Goal: Task Accomplishment & Management: Manage account settings

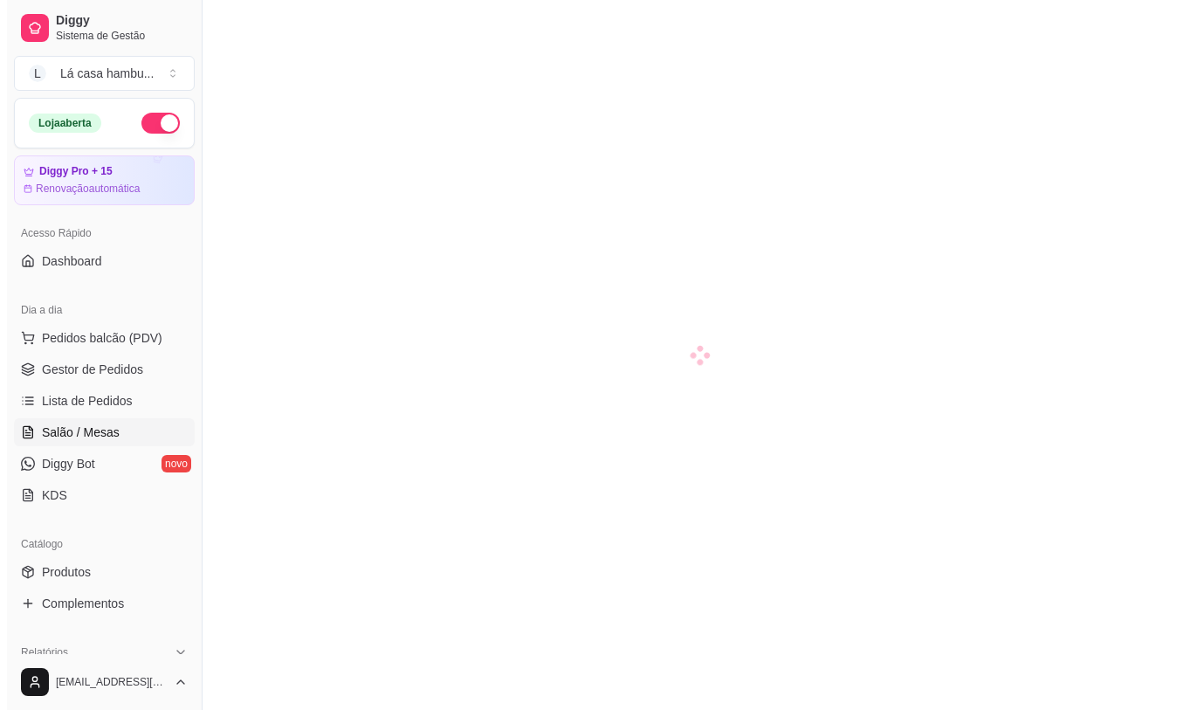
scroll to position [110, 0]
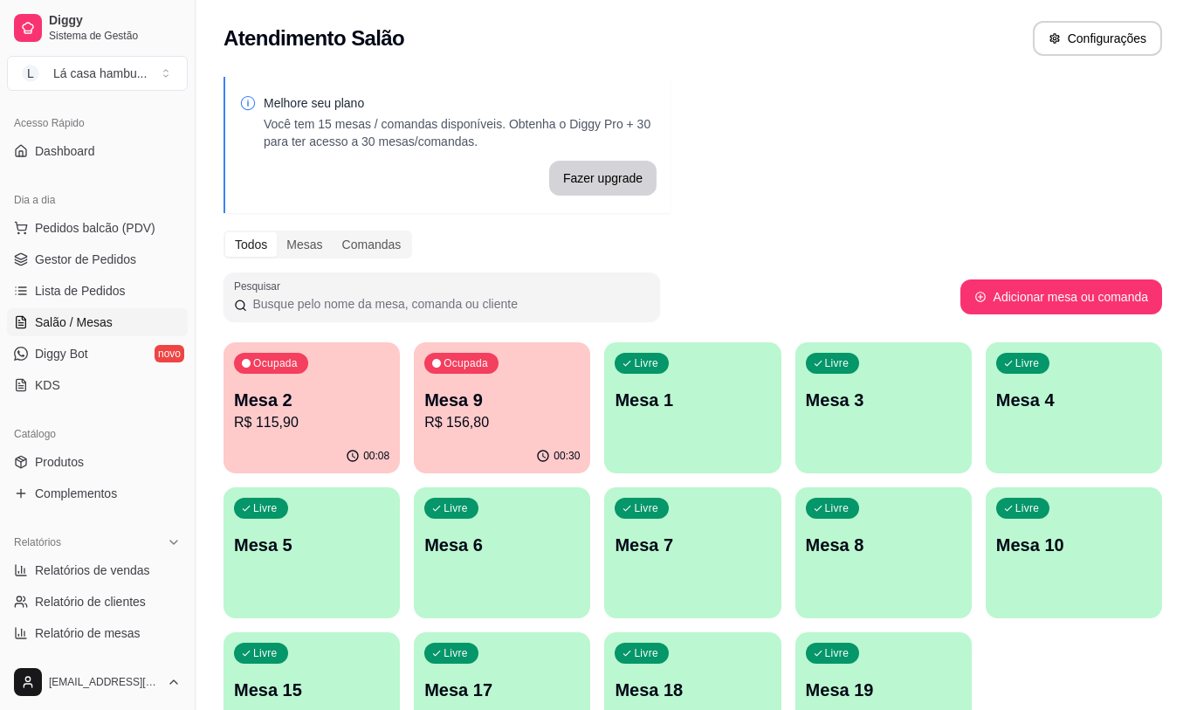
click at [519, 413] on p "R$ 156,80" at bounding box center [501, 422] width 155 height 21
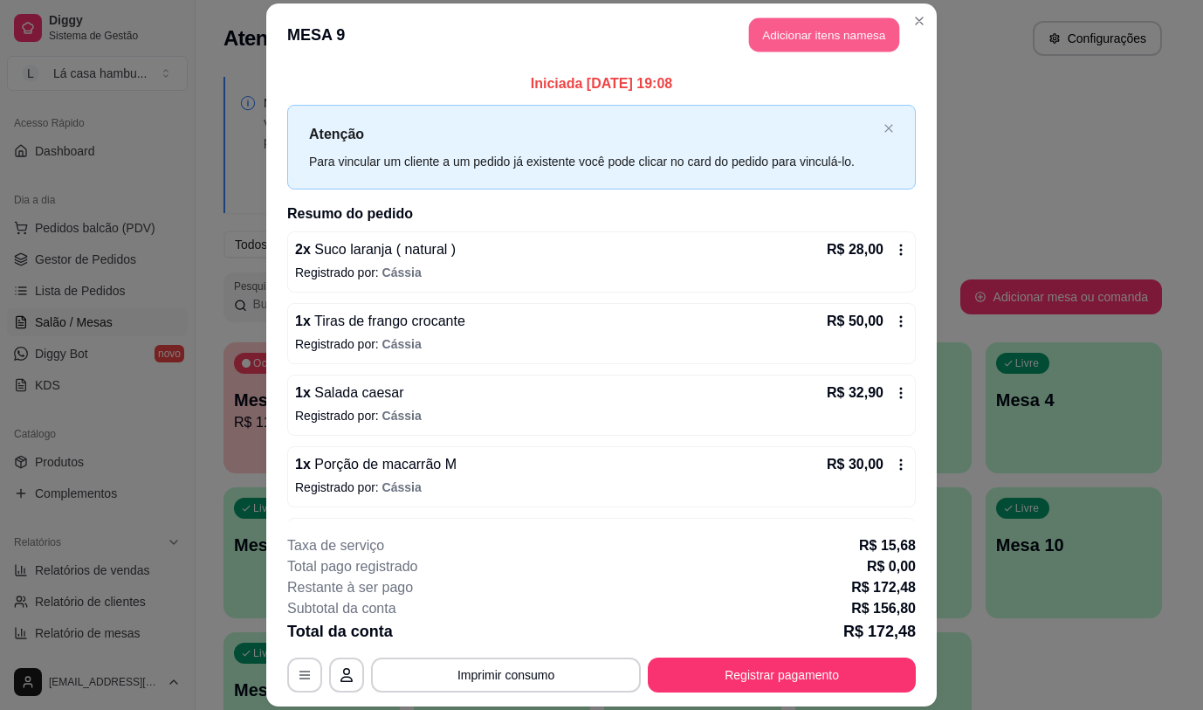
click at [822, 30] on button "Adicionar itens na mesa" at bounding box center [824, 35] width 150 height 34
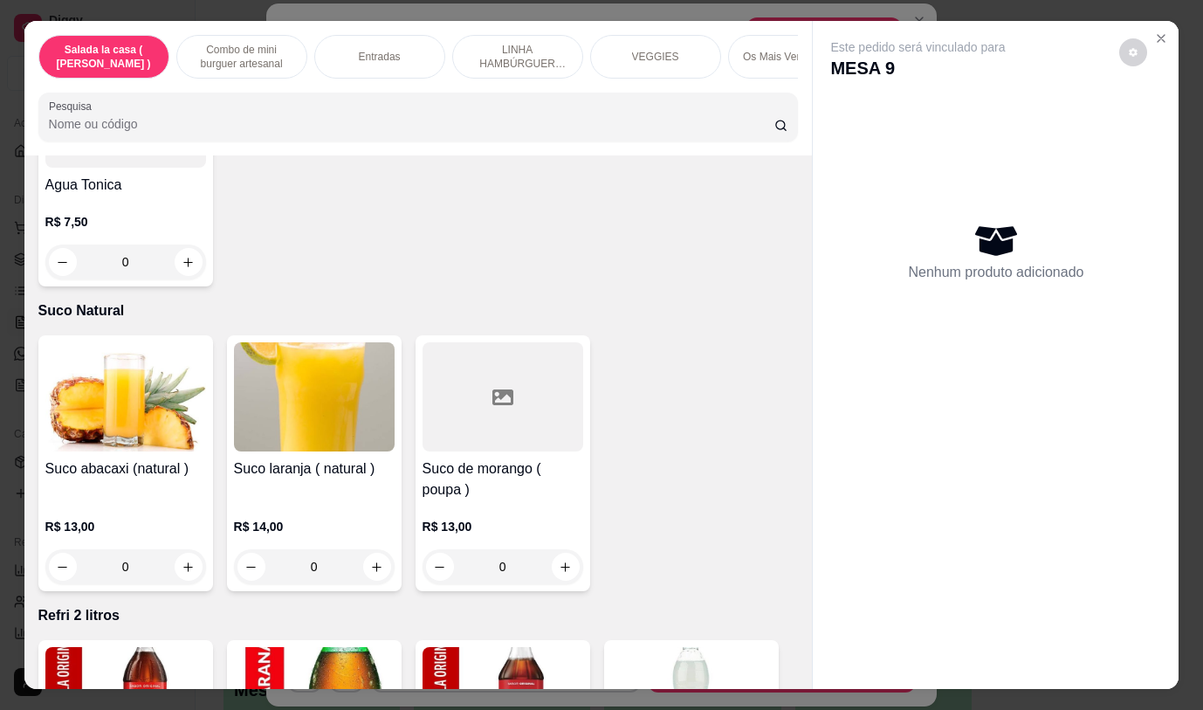
scroll to position [7932, 0]
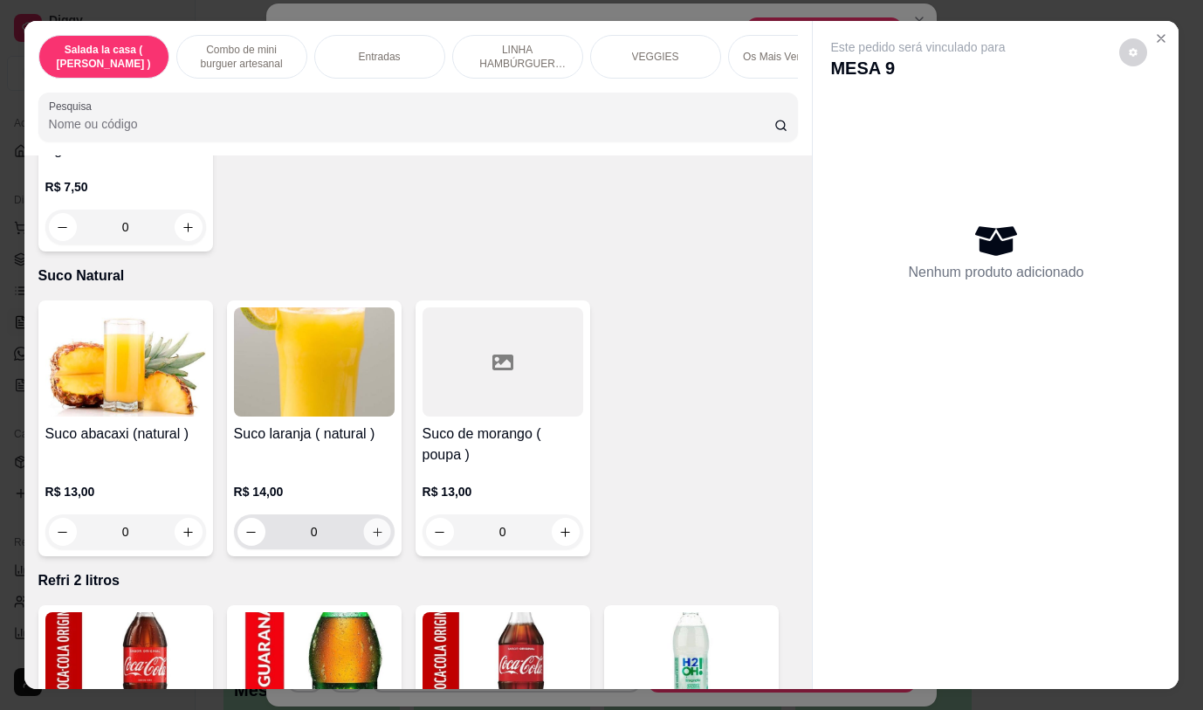
click at [370, 526] on icon "increase-product-quantity" at bounding box center [376, 532] width 13 height 13
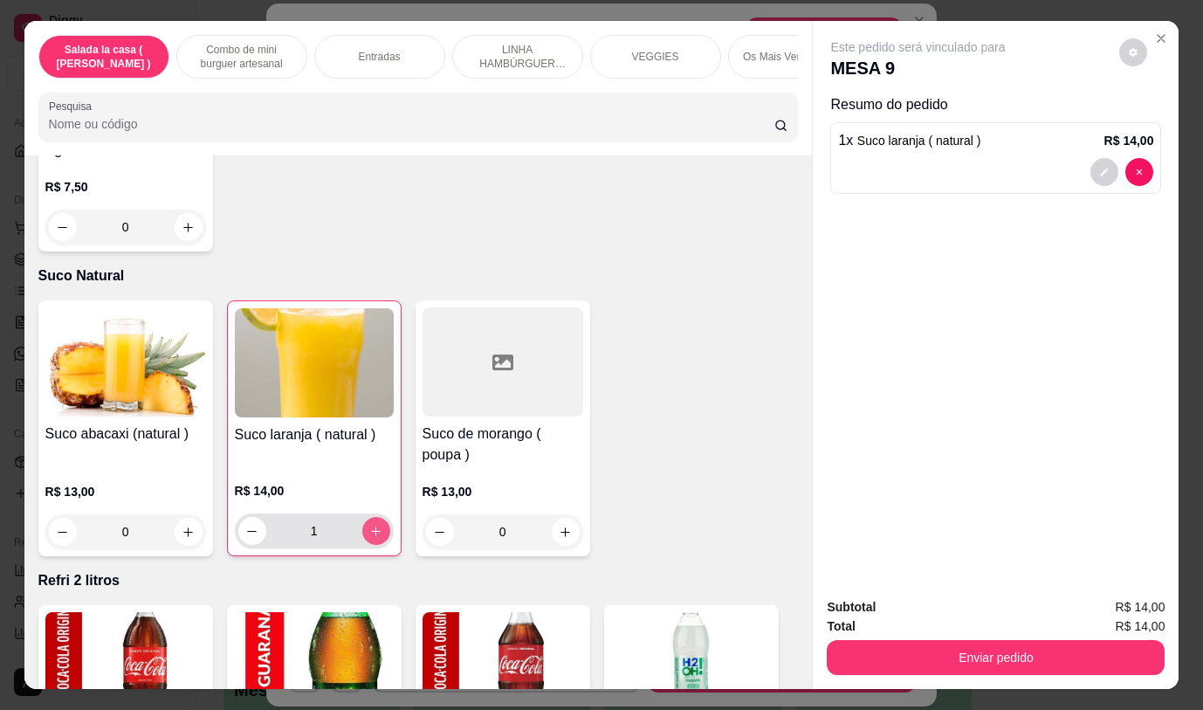
click at [369, 525] on icon "increase-product-quantity" at bounding box center [375, 531] width 13 height 13
type input "2"
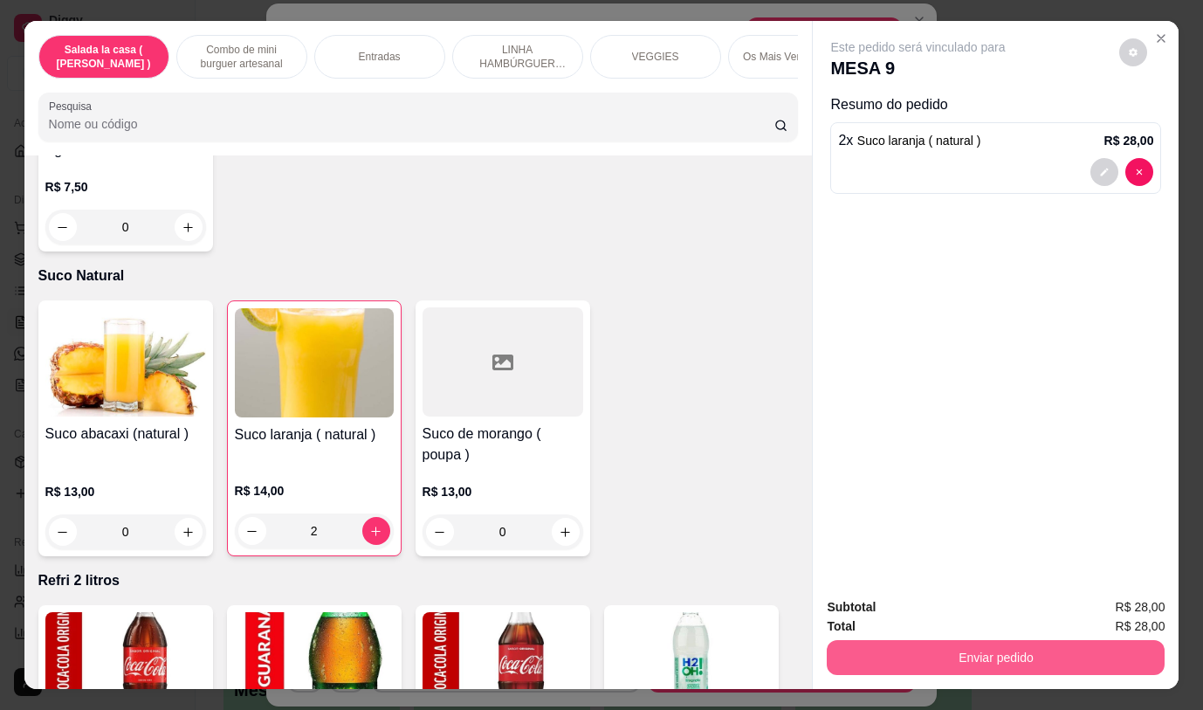
click at [972, 645] on button "Enviar pedido" at bounding box center [996, 657] width 338 height 35
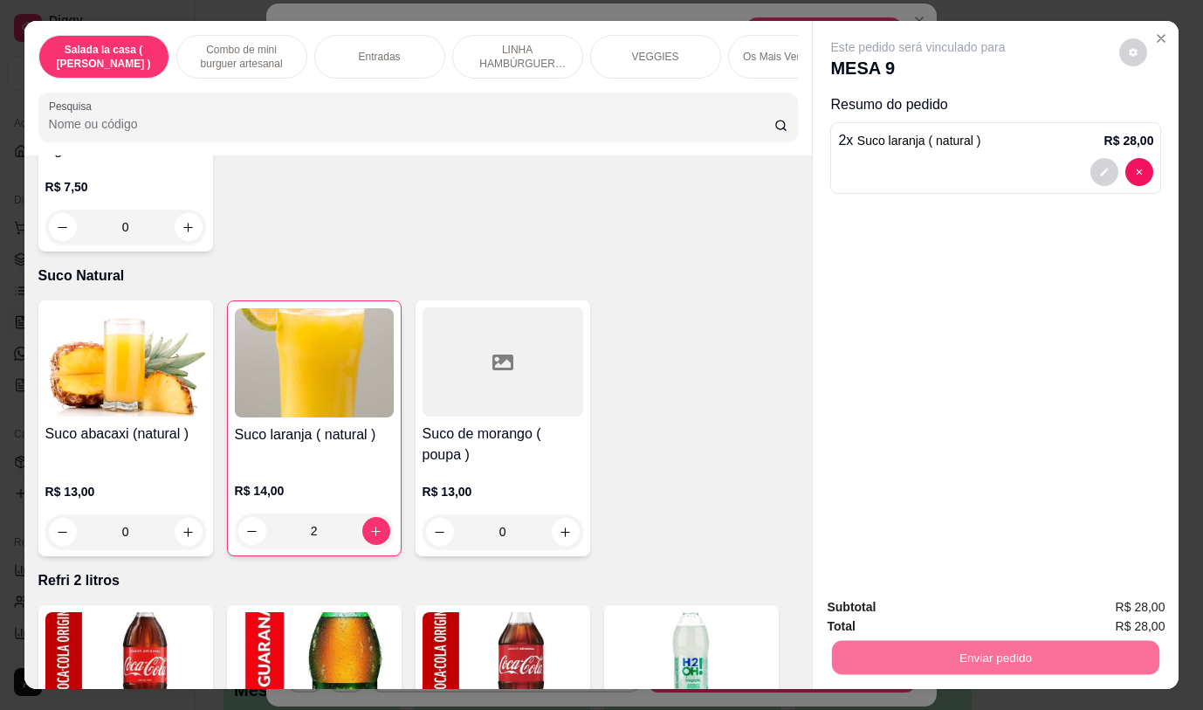
click at [936, 612] on button "Não registrar e enviar pedido" at bounding box center [939, 607] width 182 height 33
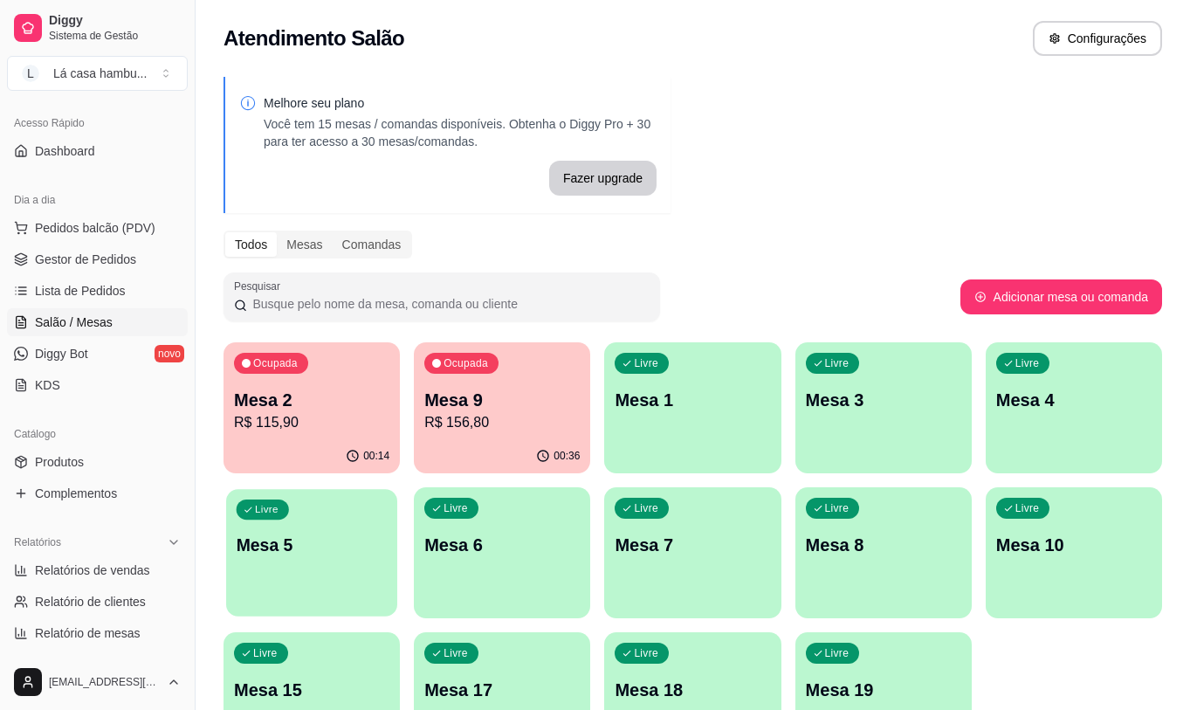
click at [348, 505] on div "Livre Mesa 5" at bounding box center [311, 542] width 171 height 107
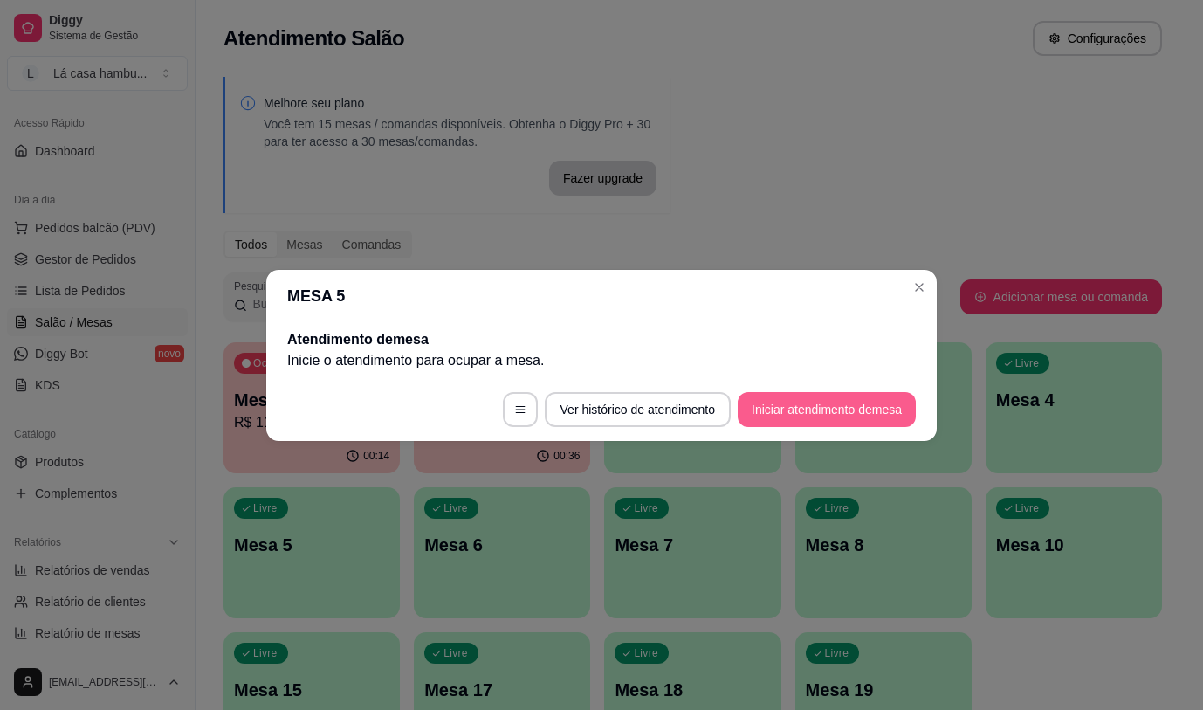
click at [808, 409] on button "Iniciar atendimento de mesa" at bounding box center [827, 409] width 178 height 35
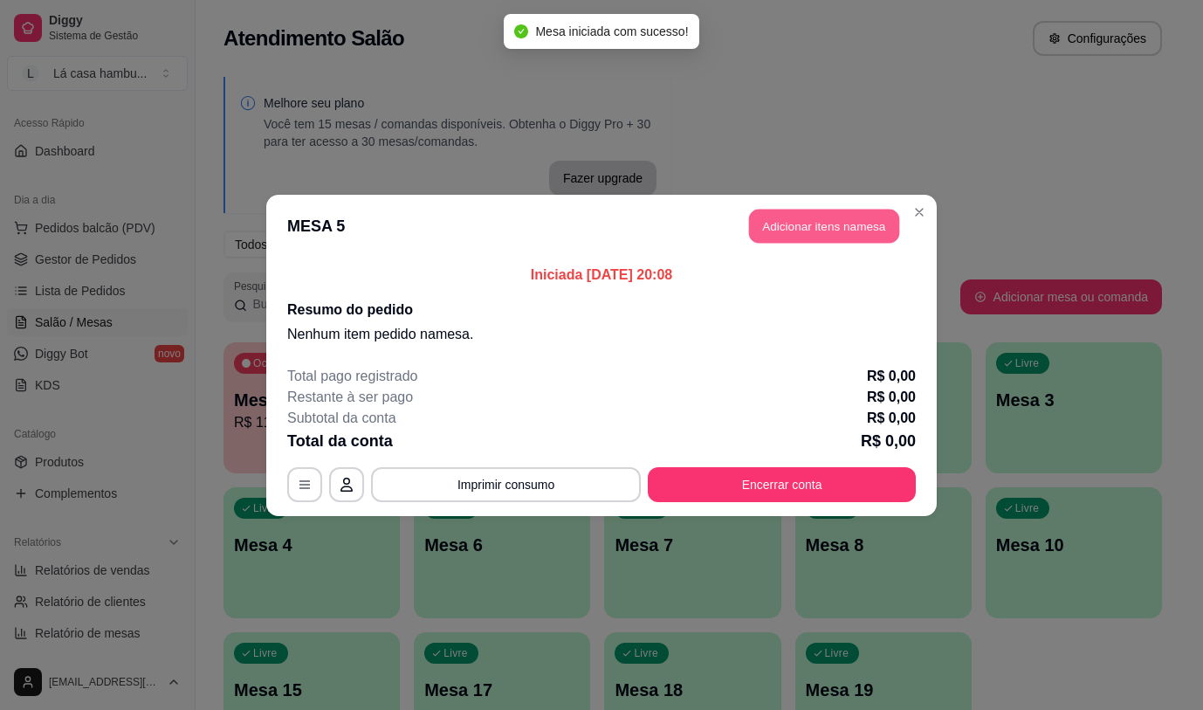
click at [863, 217] on button "Adicionar itens na mesa" at bounding box center [824, 226] width 150 height 34
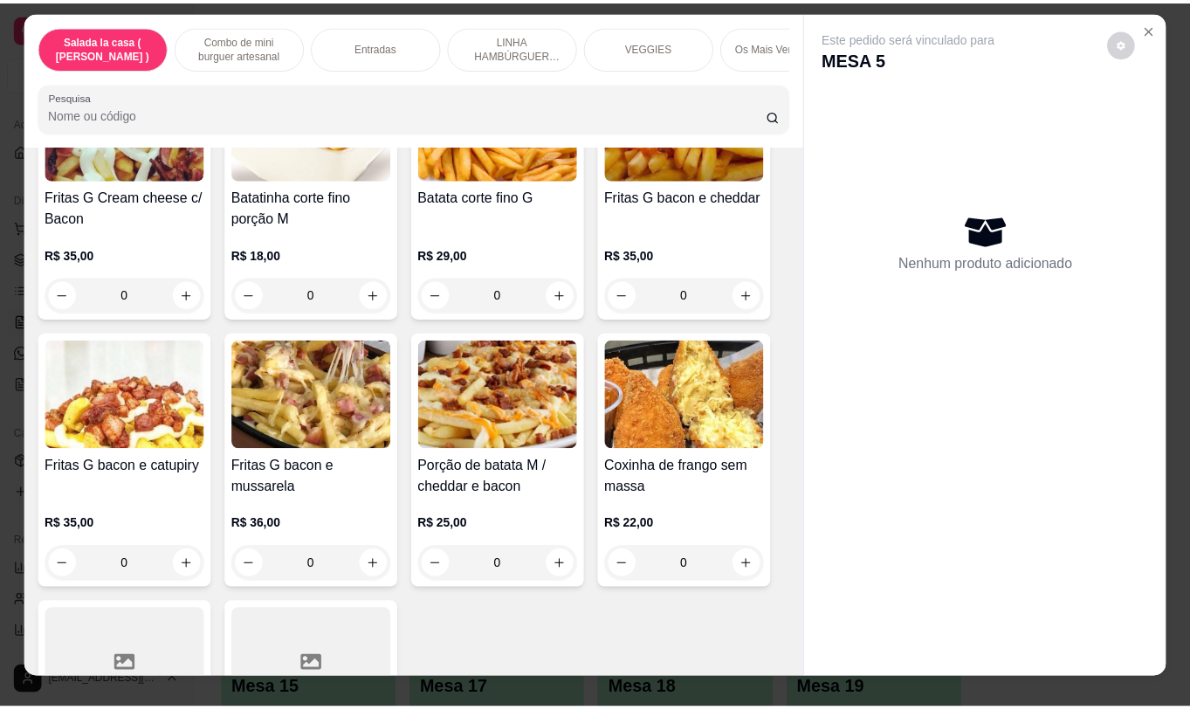
scroll to position [0, 0]
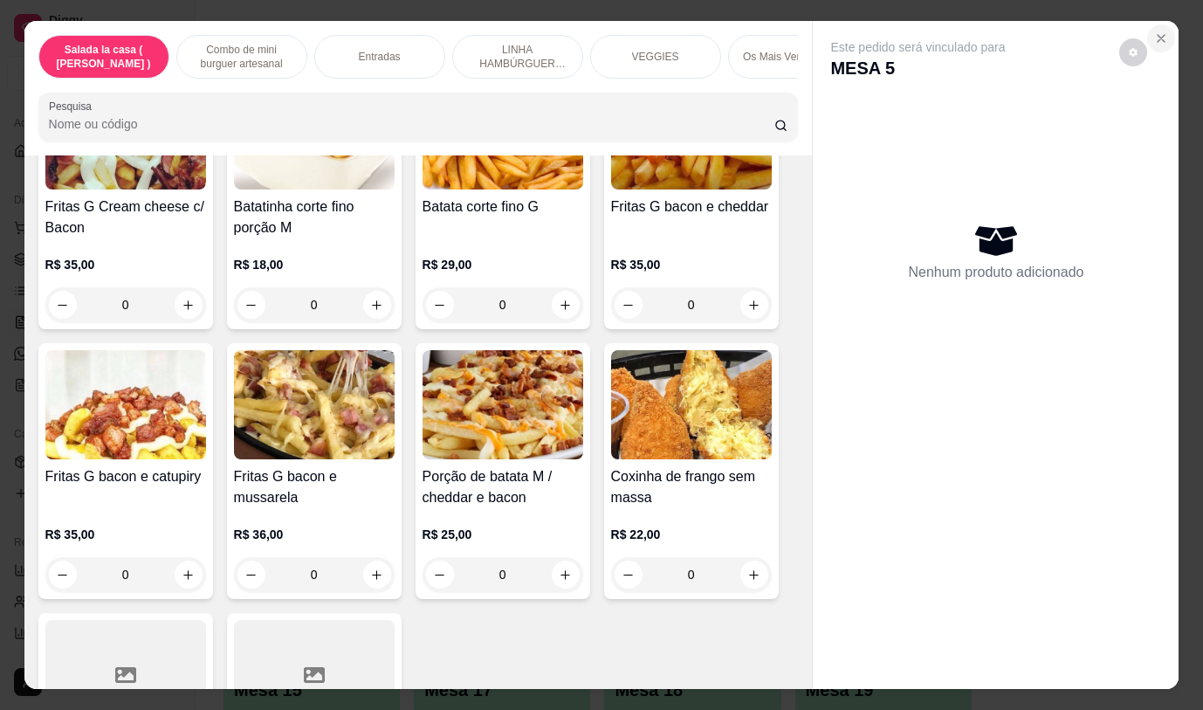
click at [1157, 31] on icon "Close" at bounding box center [1161, 38] width 14 height 14
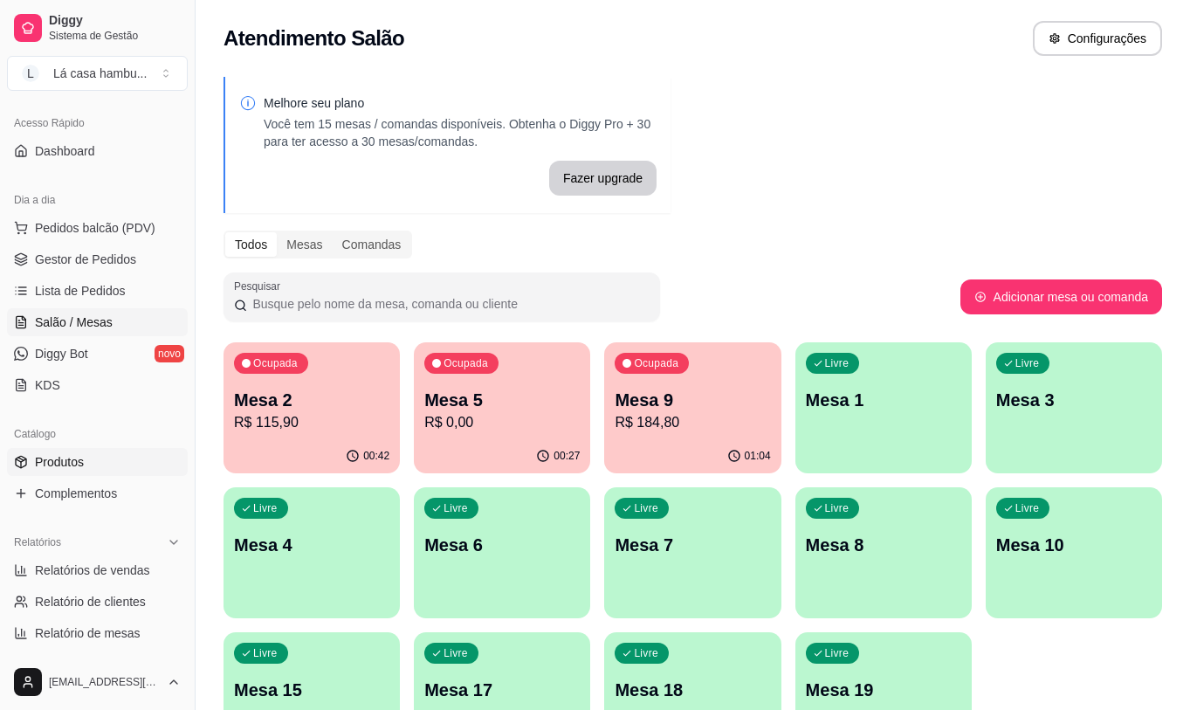
click at [106, 457] on link "Produtos" at bounding box center [97, 462] width 181 height 28
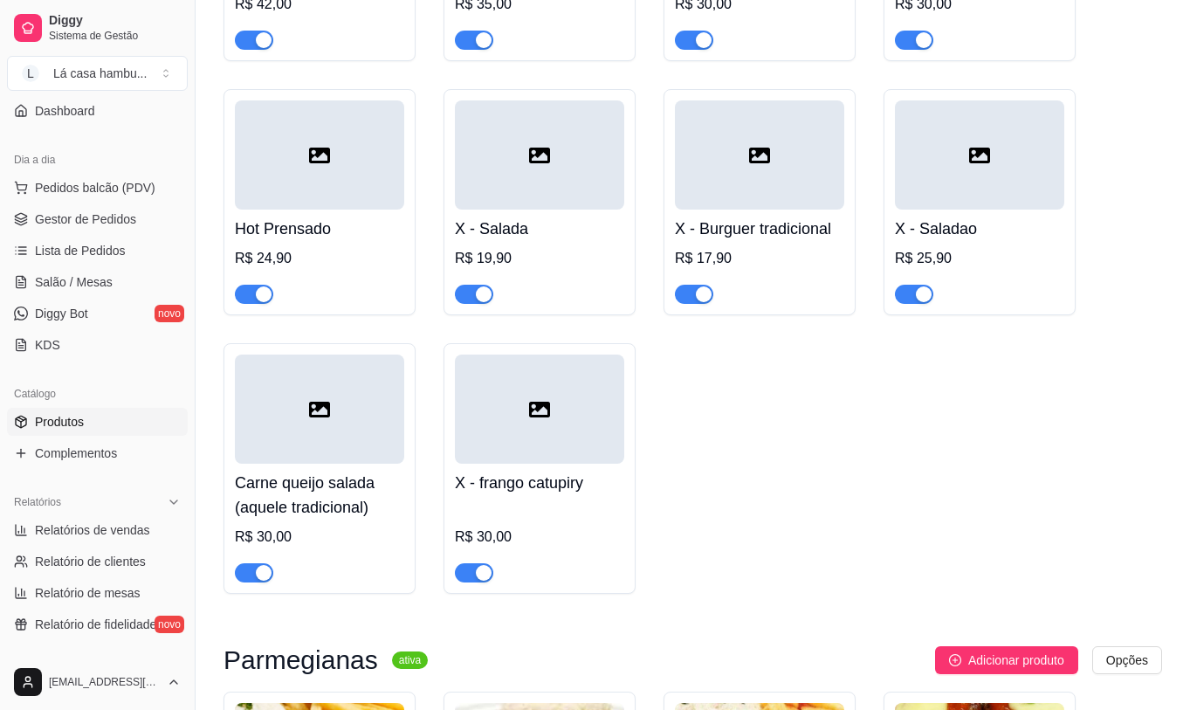
scroll to position [135, 0]
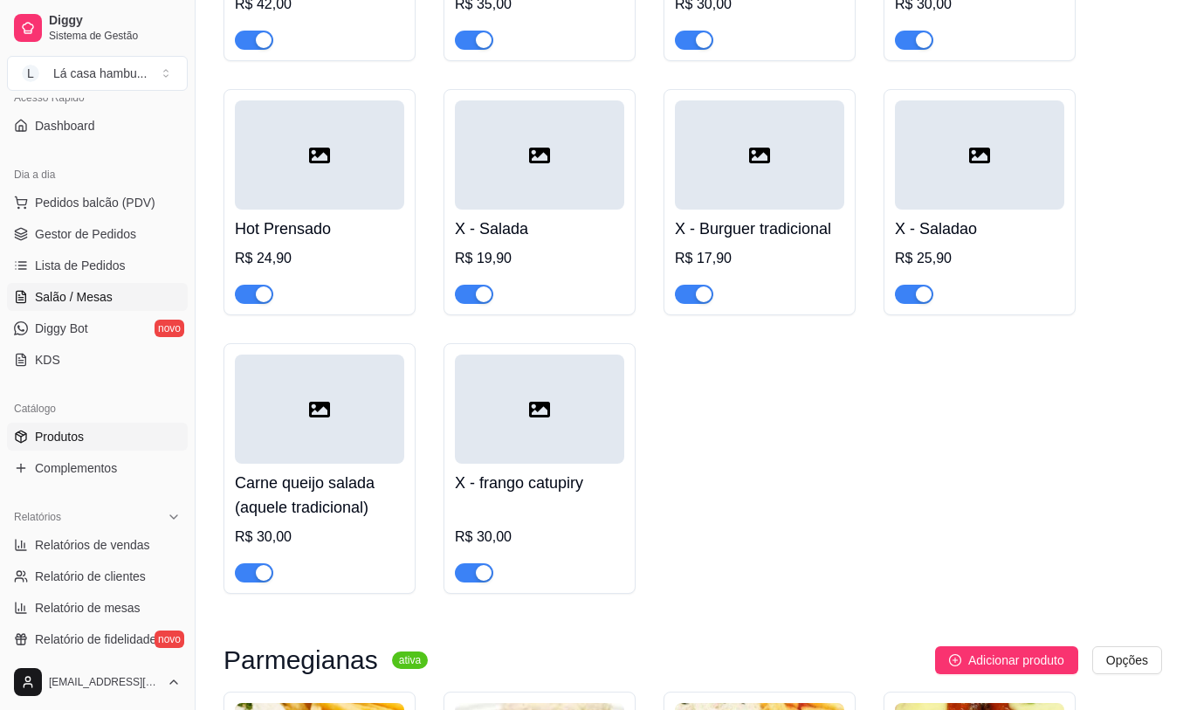
click at [87, 293] on span "Salão / Mesas" at bounding box center [74, 296] width 78 height 17
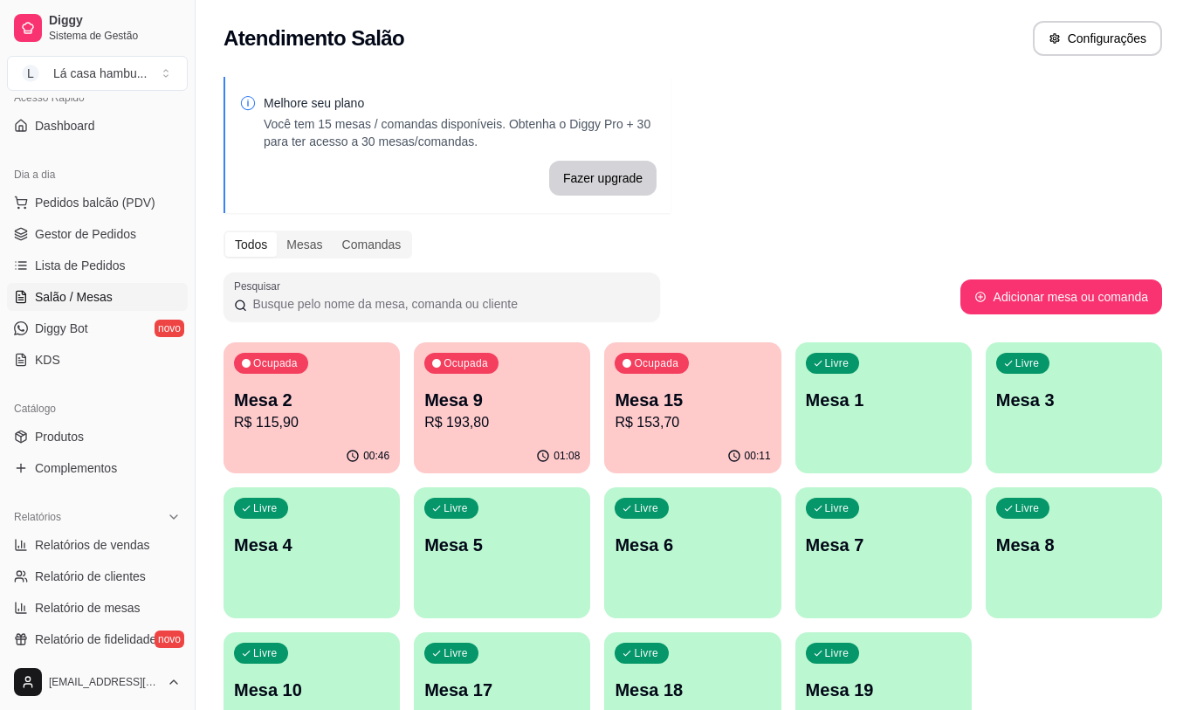
click at [662, 409] on p "Mesa 15" at bounding box center [692, 400] width 155 height 24
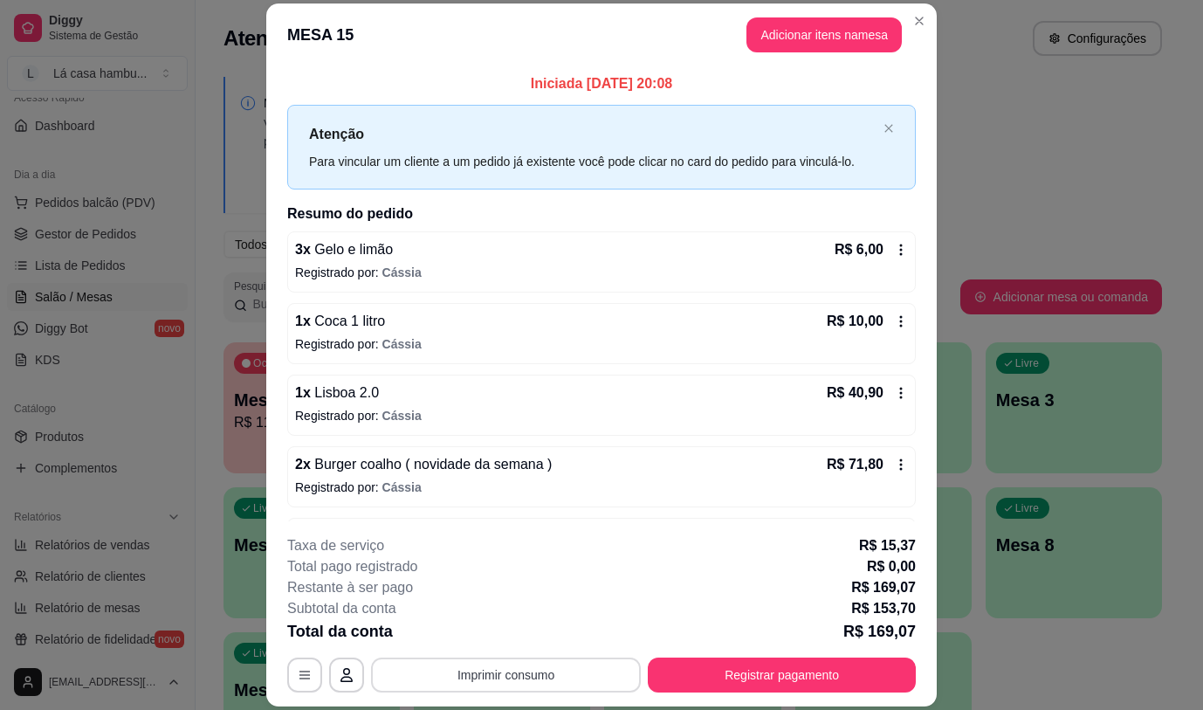
click at [583, 673] on button "Imprimir consumo" at bounding box center [506, 674] width 270 height 35
click at [542, 630] on button "IMPRESSORA" at bounding box center [505, 635] width 127 height 28
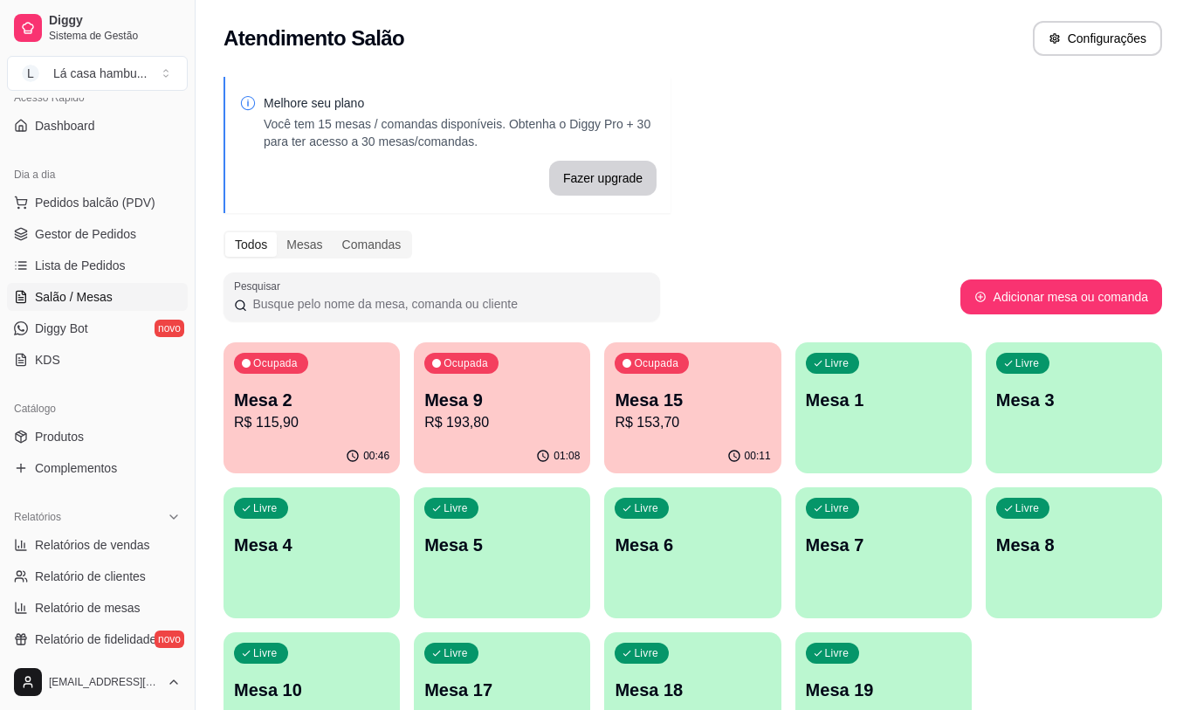
click at [506, 423] on p "R$ 193,80" at bounding box center [501, 422] width 155 height 21
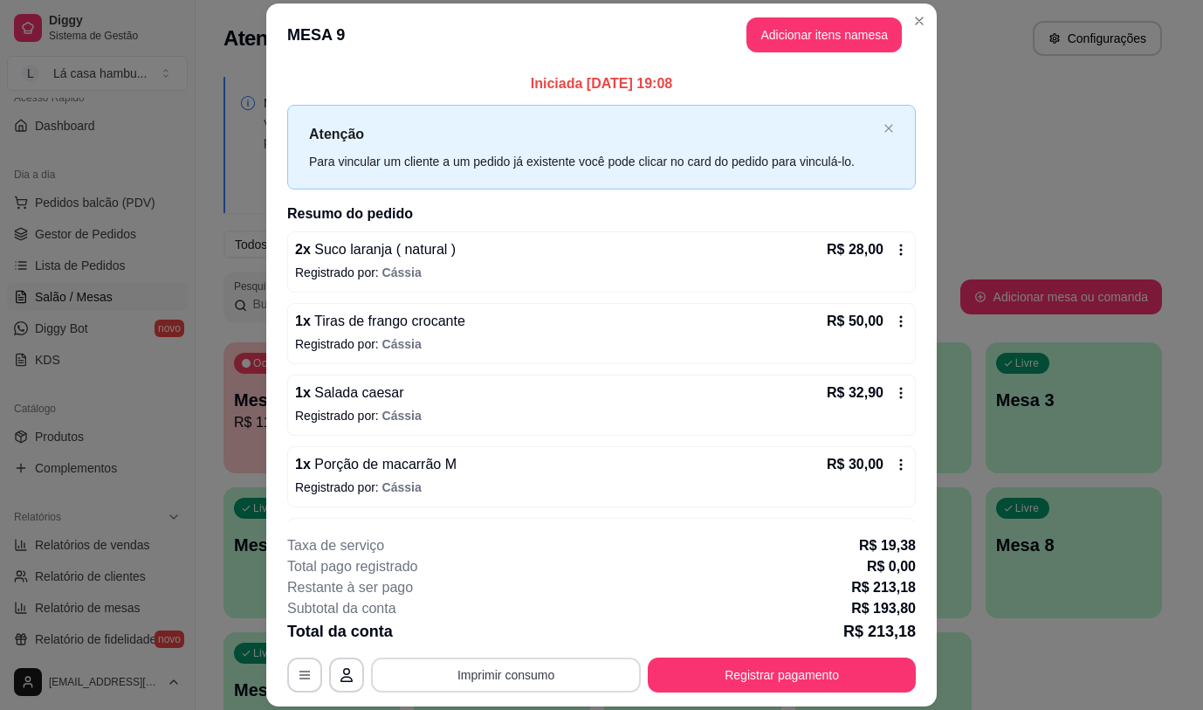
click at [530, 676] on button "Imprimir consumo" at bounding box center [506, 674] width 270 height 35
click at [539, 637] on button "IMPRESSORA" at bounding box center [505, 635] width 127 height 28
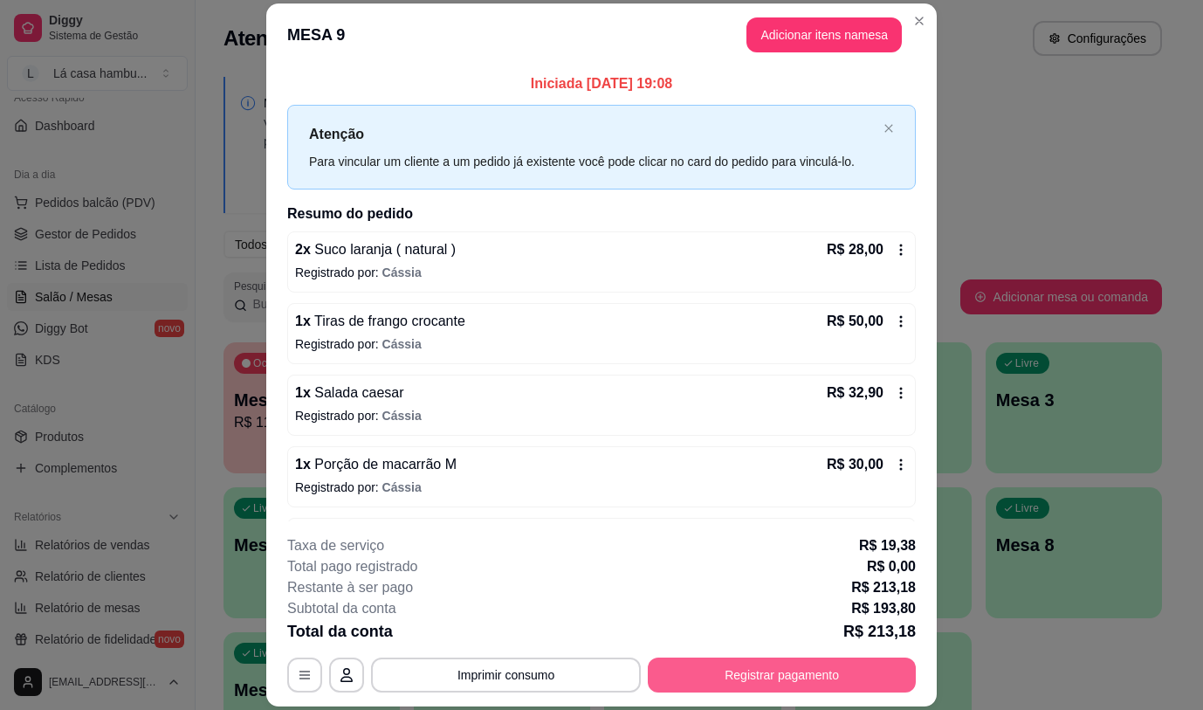
click at [759, 678] on button "Registrar pagamento" at bounding box center [782, 674] width 268 height 35
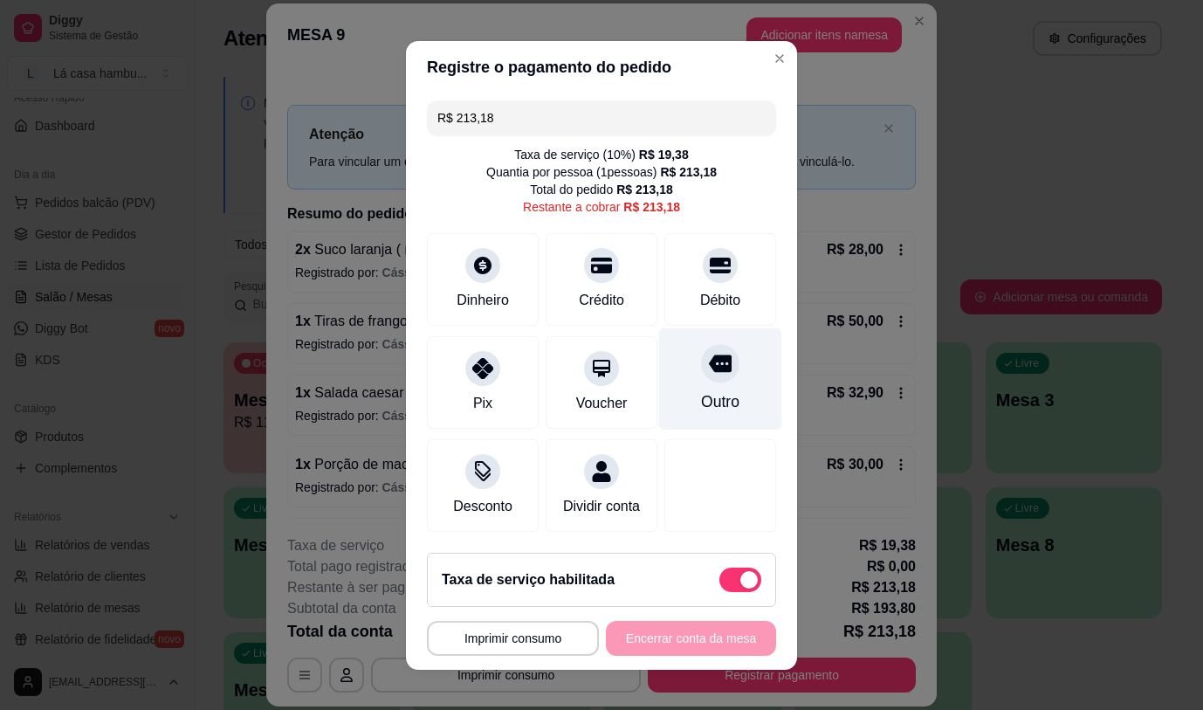
click at [709, 354] on icon at bounding box center [720, 362] width 23 height 17
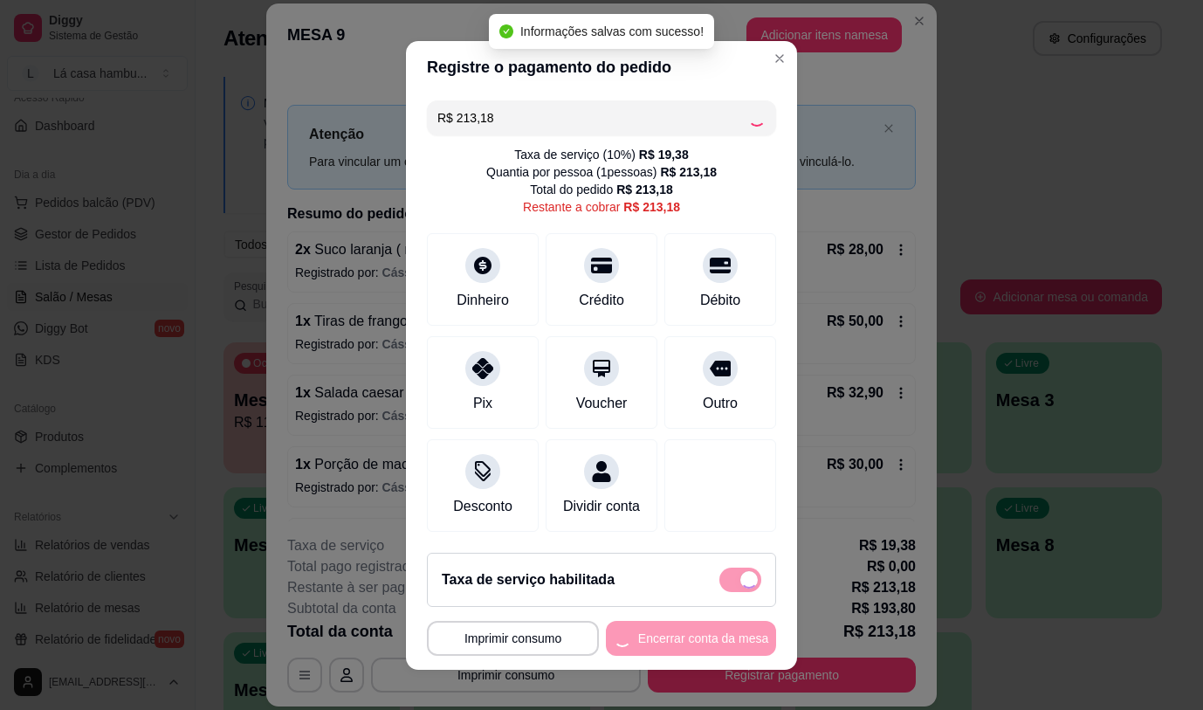
type input "R$ 0,00"
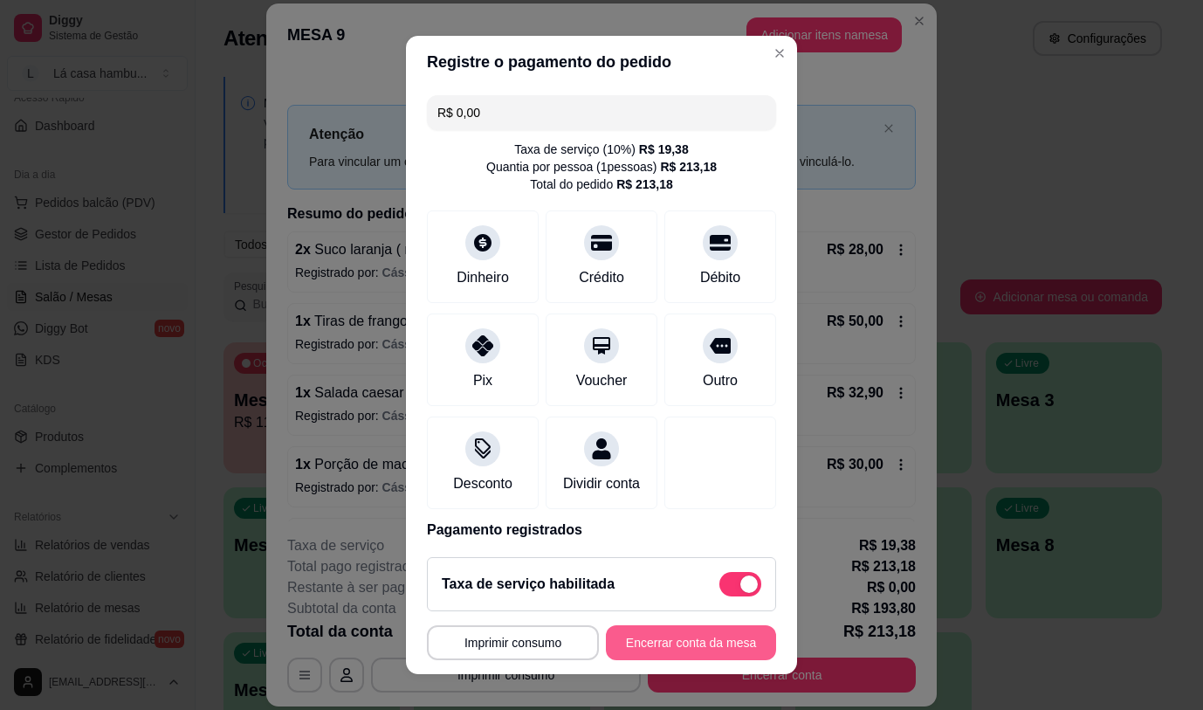
click at [723, 645] on button "Encerrar conta da mesa" at bounding box center [691, 642] width 170 height 35
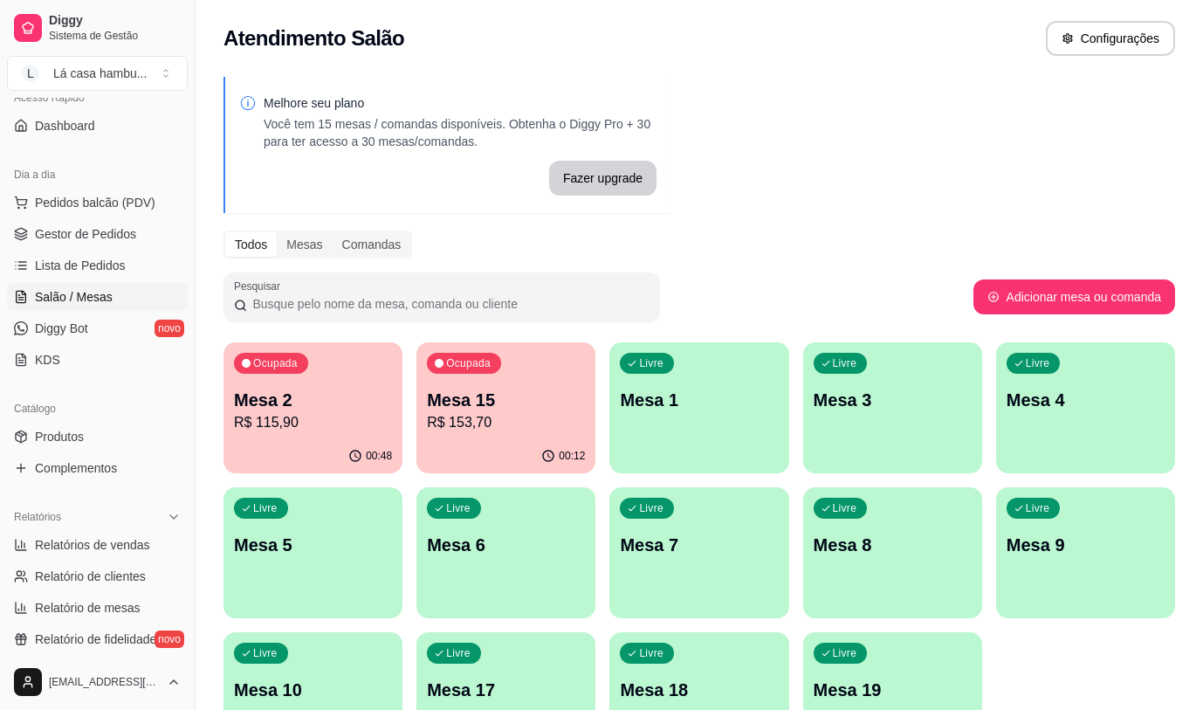
click at [915, 286] on div "Pesquisar" at bounding box center [599, 296] width 750 height 49
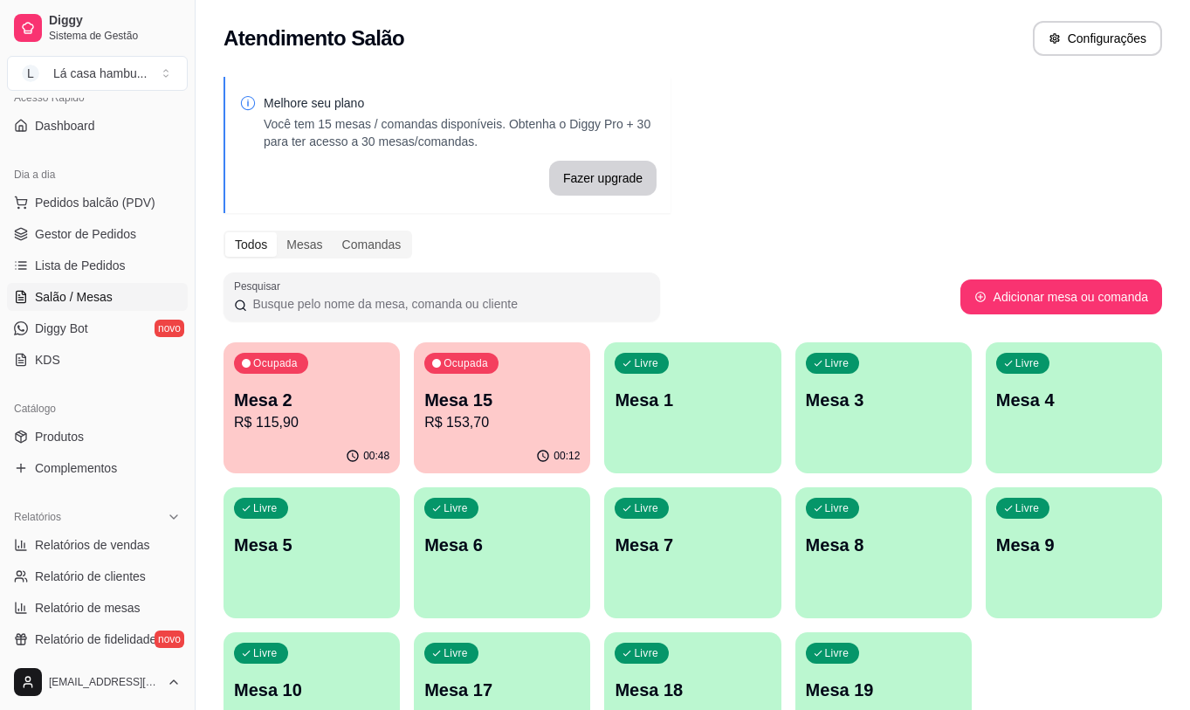
click at [345, 422] on p "R$ 115,90" at bounding box center [311, 422] width 155 height 21
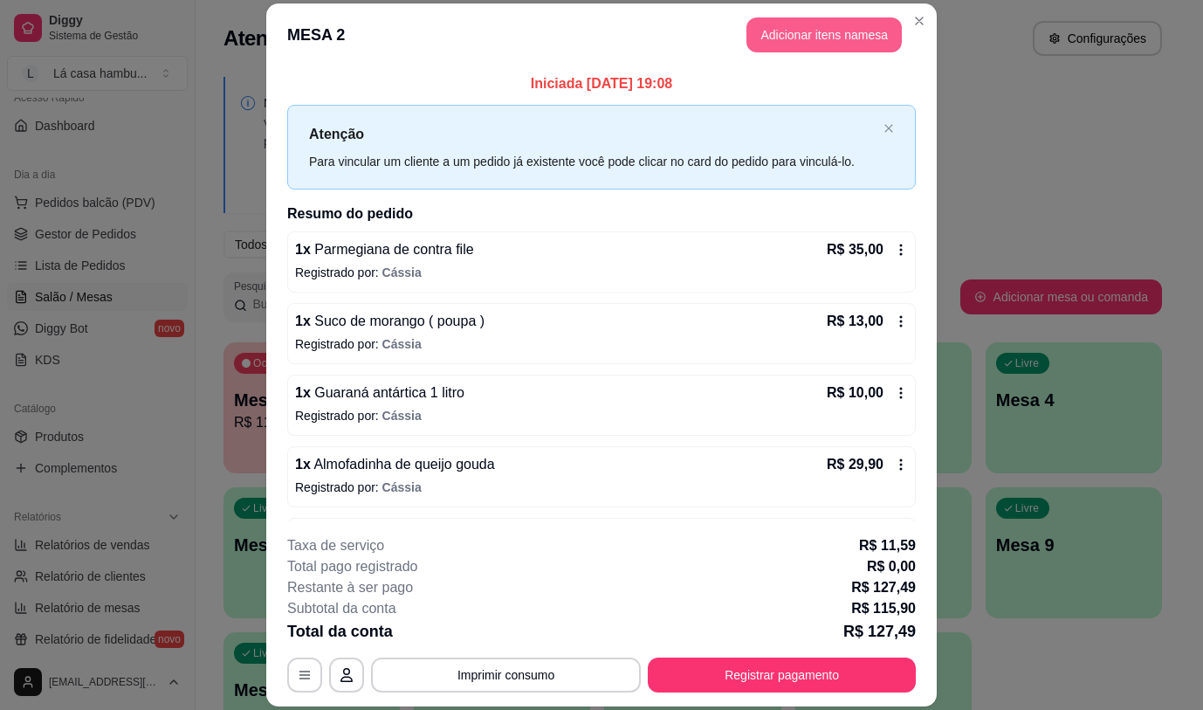
click at [771, 34] on button "Adicionar itens na mesa" at bounding box center [823, 34] width 155 height 35
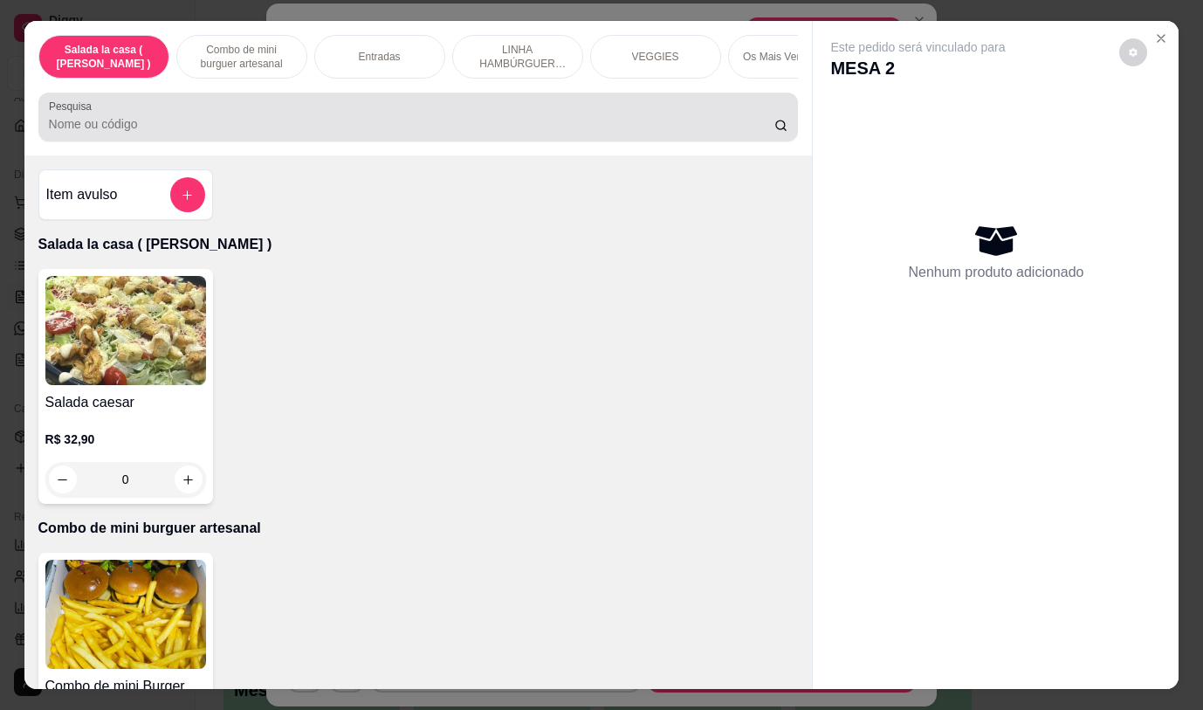
click at [144, 133] on input "Pesquisa" at bounding box center [412, 123] width 726 height 17
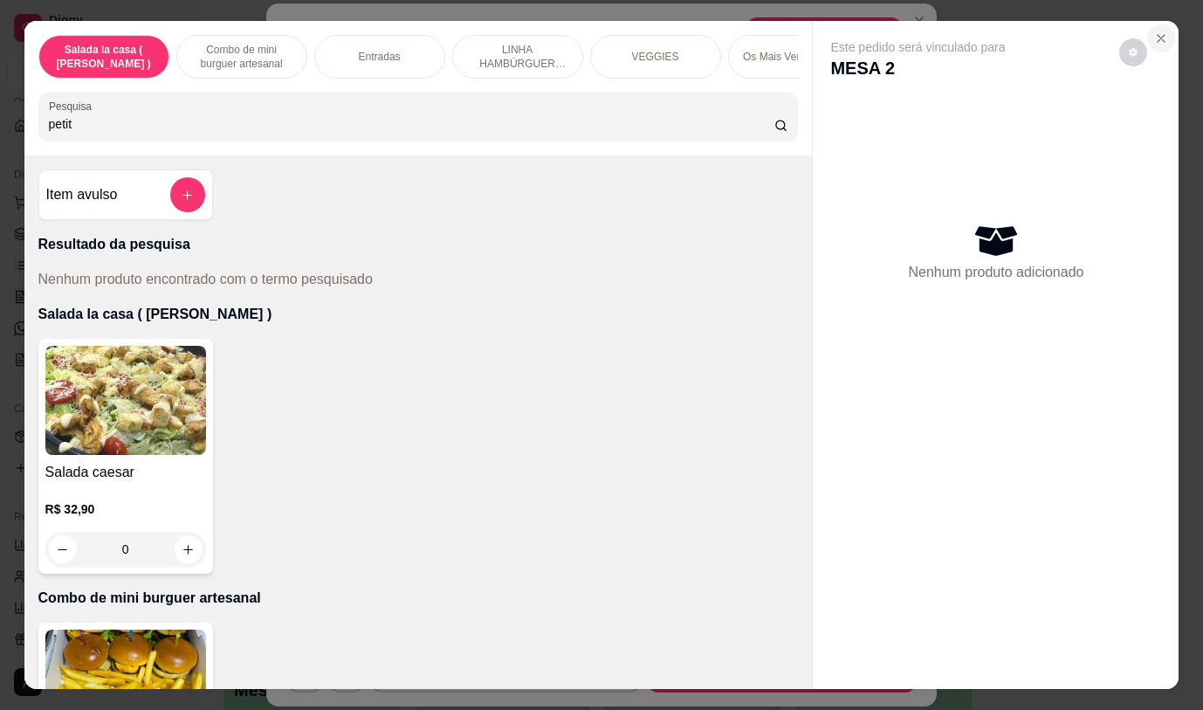
type input "petit"
click at [1154, 32] on icon "Close" at bounding box center [1161, 38] width 14 height 14
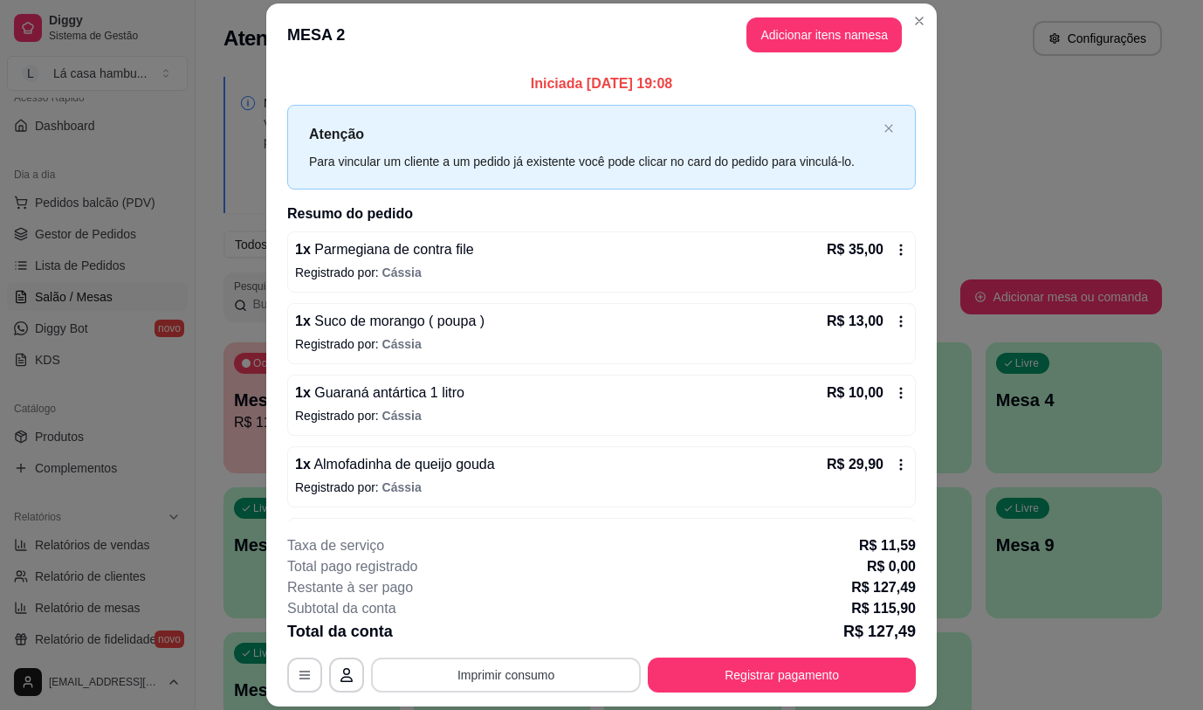
click at [482, 676] on button "Imprimir consumo" at bounding box center [506, 674] width 270 height 35
click at [519, 636] on button "IMPRESSORA" at bounding box center [505, 634] width 122 height 27
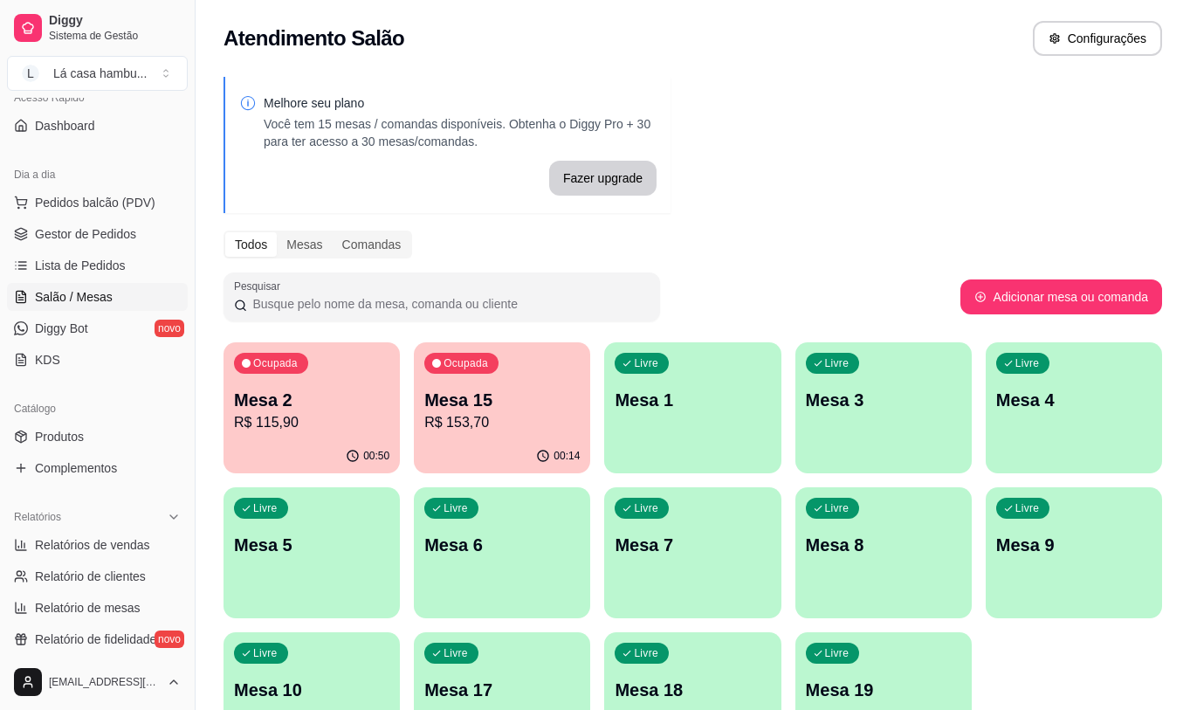
click at [270, 410] on p "Mesa 2" at bounding box center [311, 400] width 155 height 24
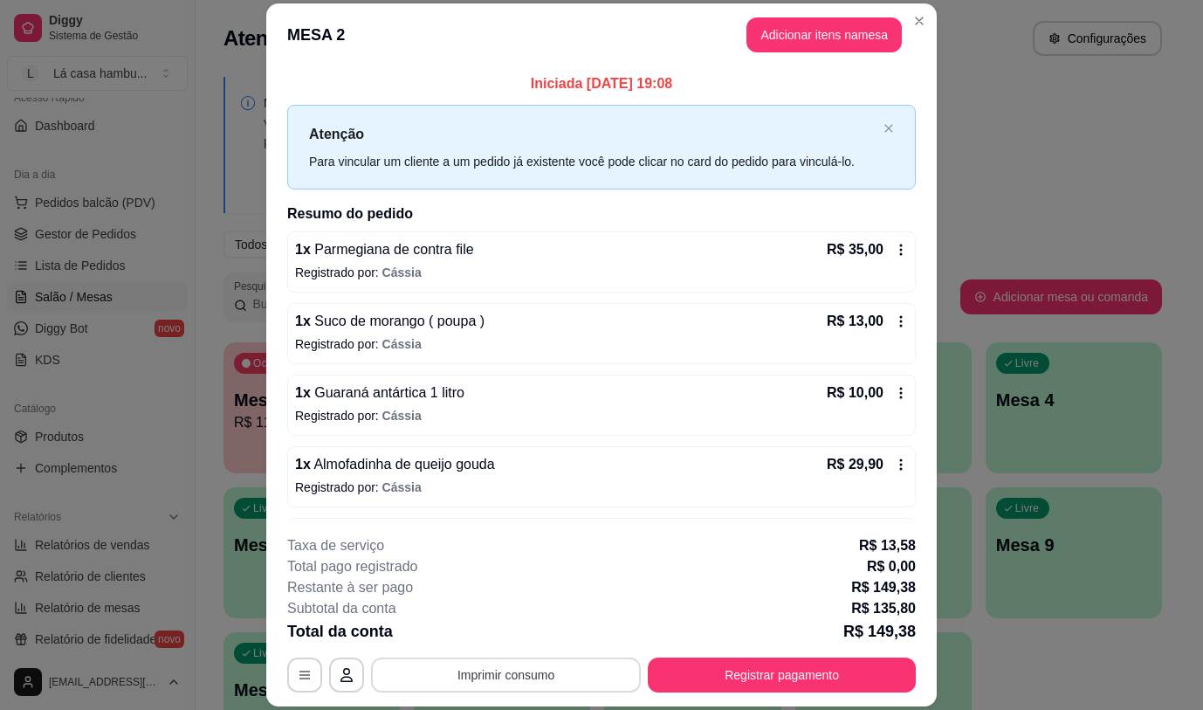
click at [484, 685] on button "Imprimir consumo" at bounding box center [506, 674] width 270 height 35
click at [502, 636] on button "IMPRESSORA" at bounding box center [505, 635] width 127 height 28
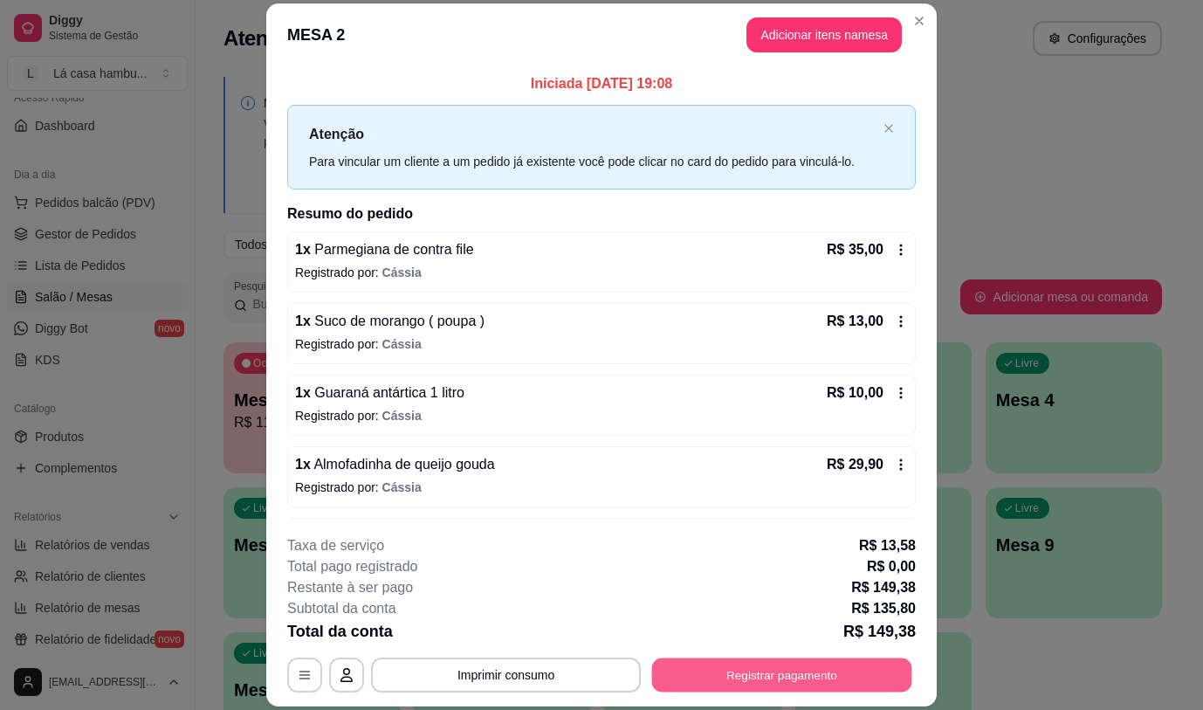
click at [808, 680] on button "Registrar pagamento" at bounding box center [782, 675] width 260 height 34
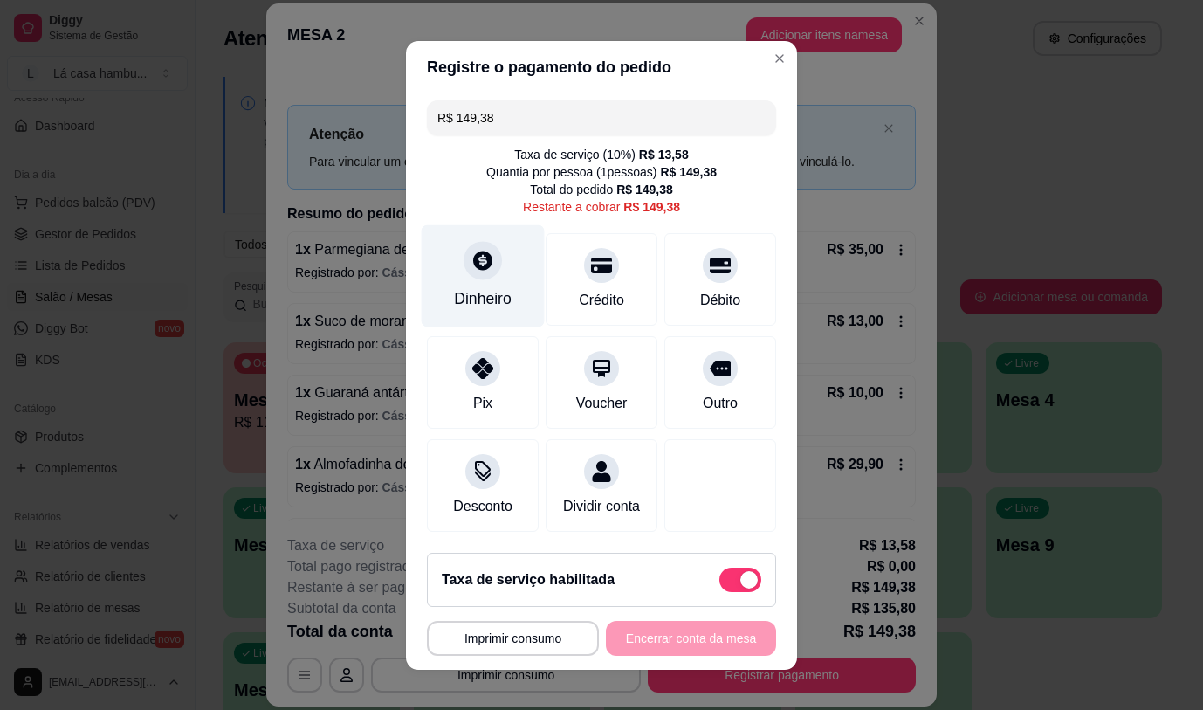
click at [471, 259] on icon at bounding box center [482, 260] width 23 height 23
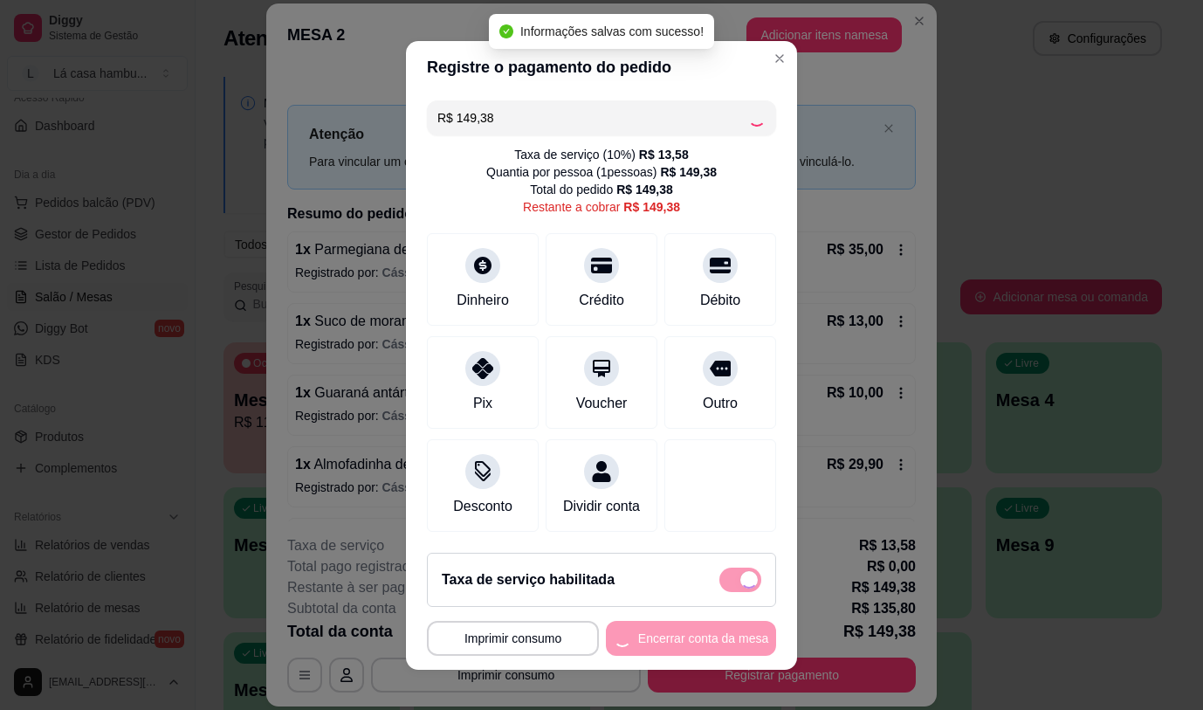
type input "R$ 0,00"
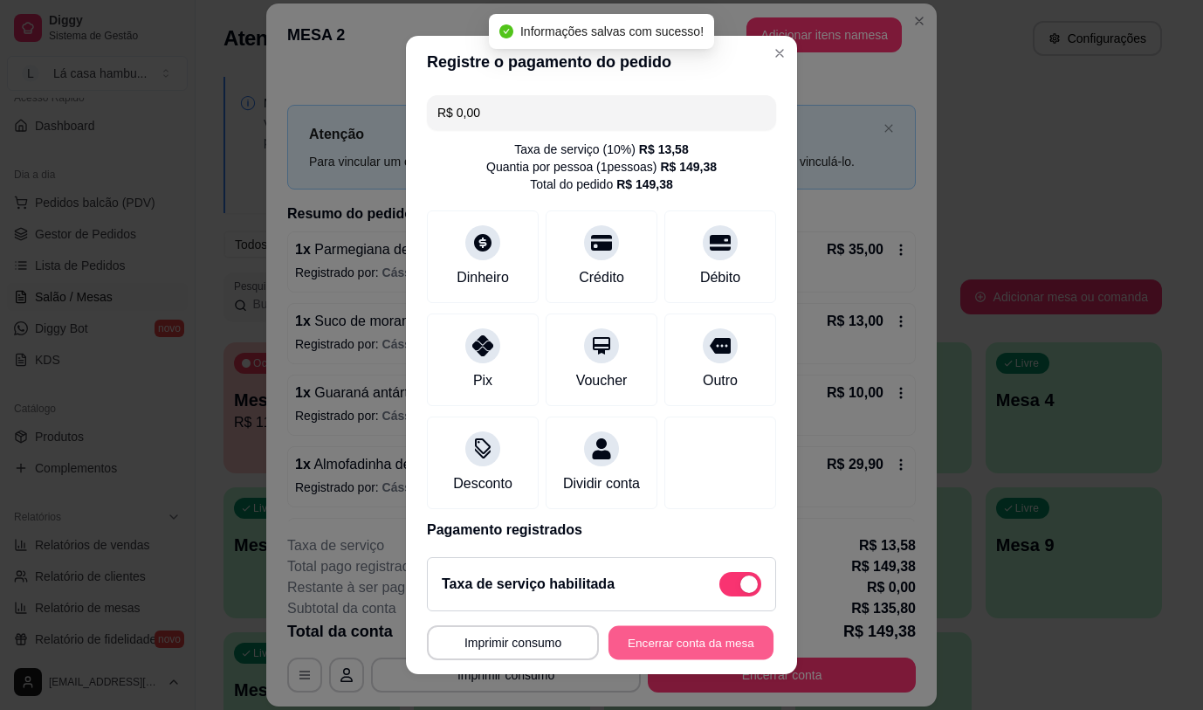
click at [657, 638] on button "Encerrar conta da mesa" at bounding box center [691, 643] width 165 height 34
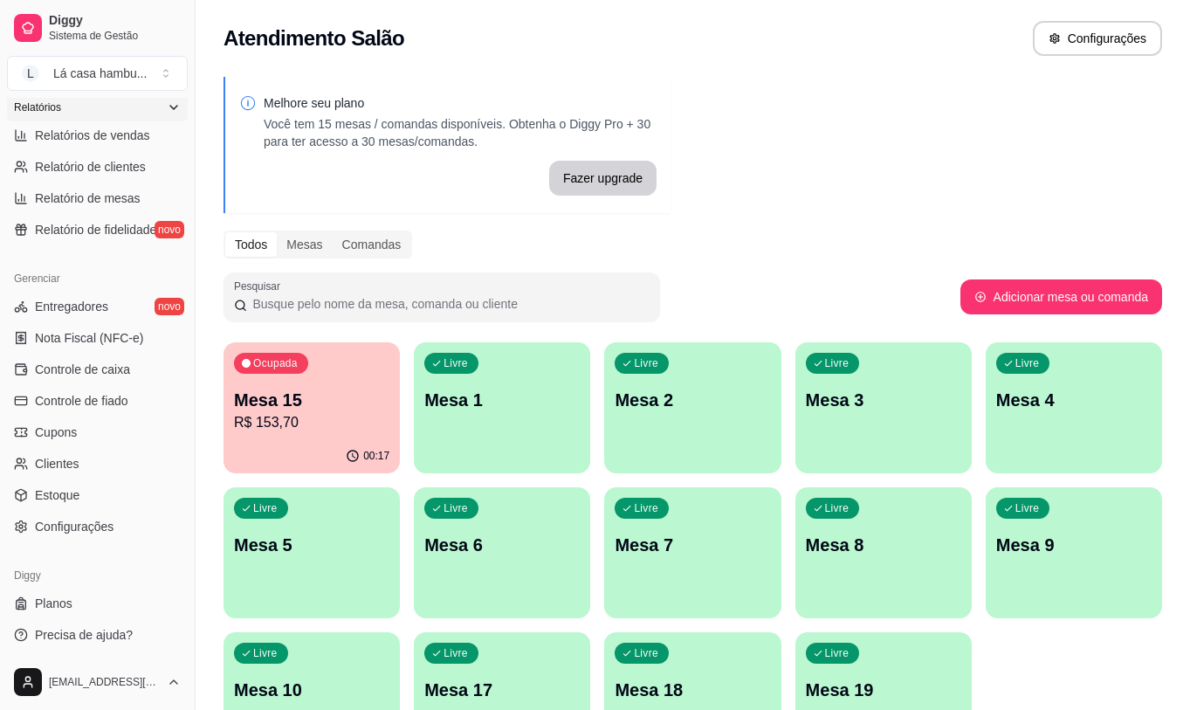
scroll to position [547, 0]
click at [125, 526] on link "Configurações" at bounding box center [97, 525] width 181 height 28
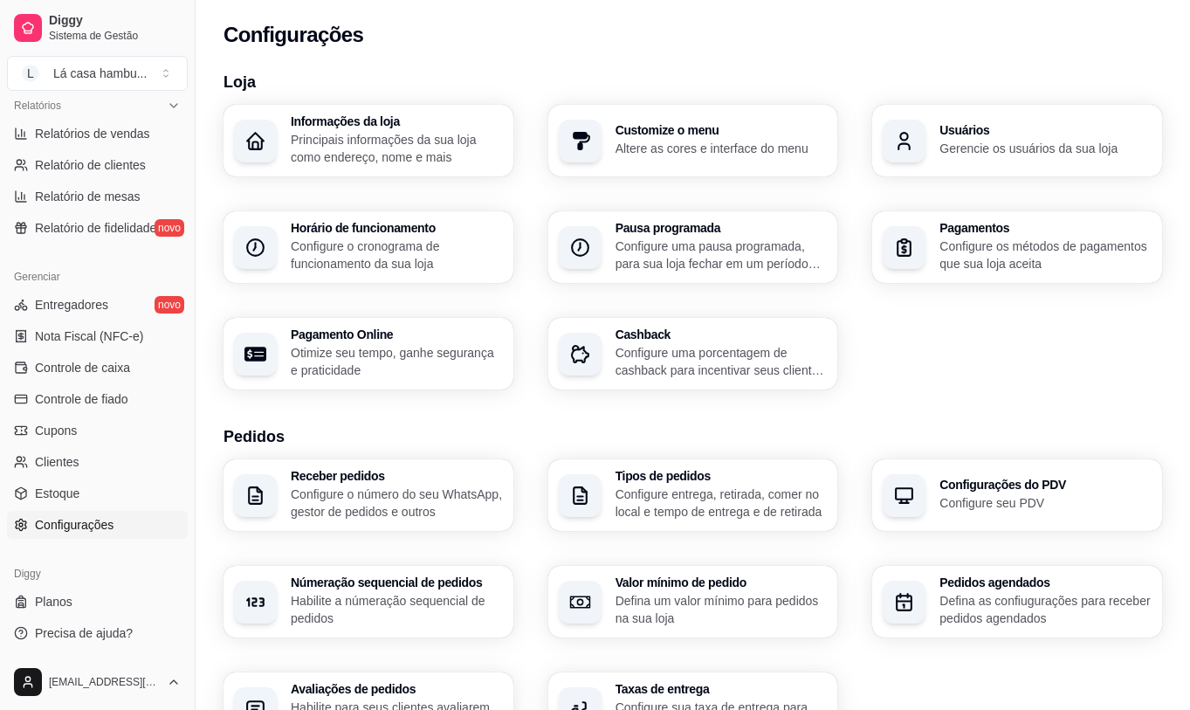
click at [1042, 144] on p "Gerencie os usuários da sua loja" at bounding box center [1045, 148] width 212 height 17
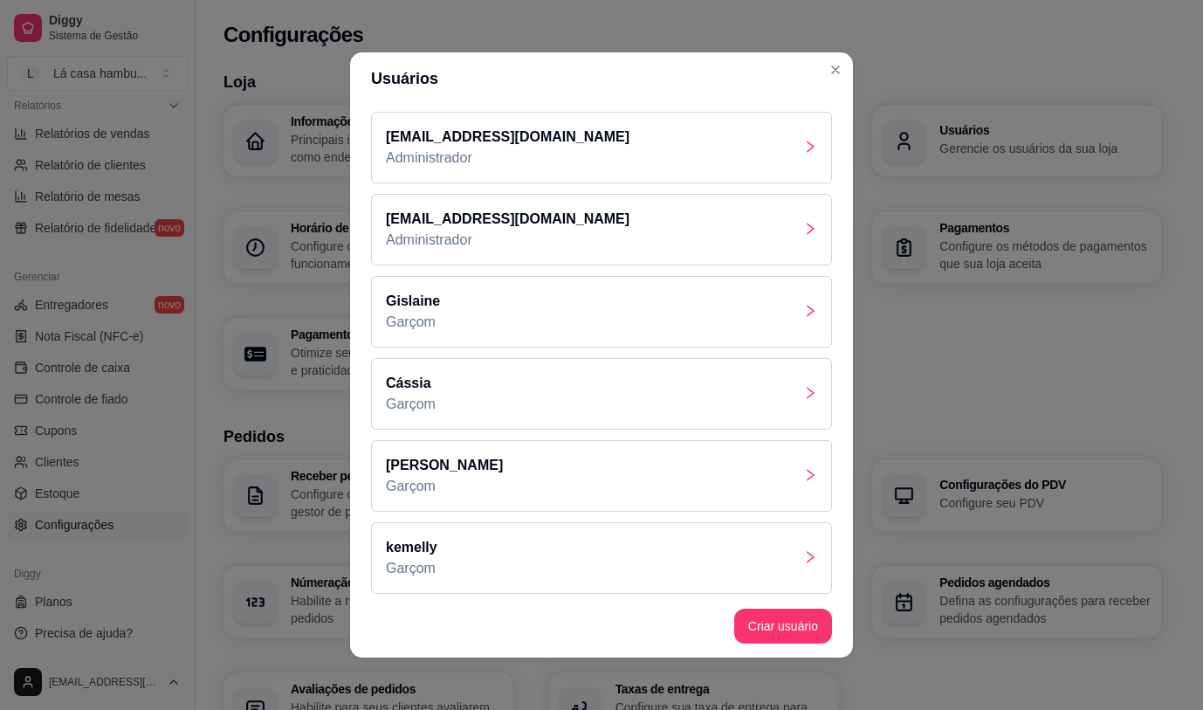
click at [803, 478] on icon "right" at bounding box center [810, 475] width 14 height 14
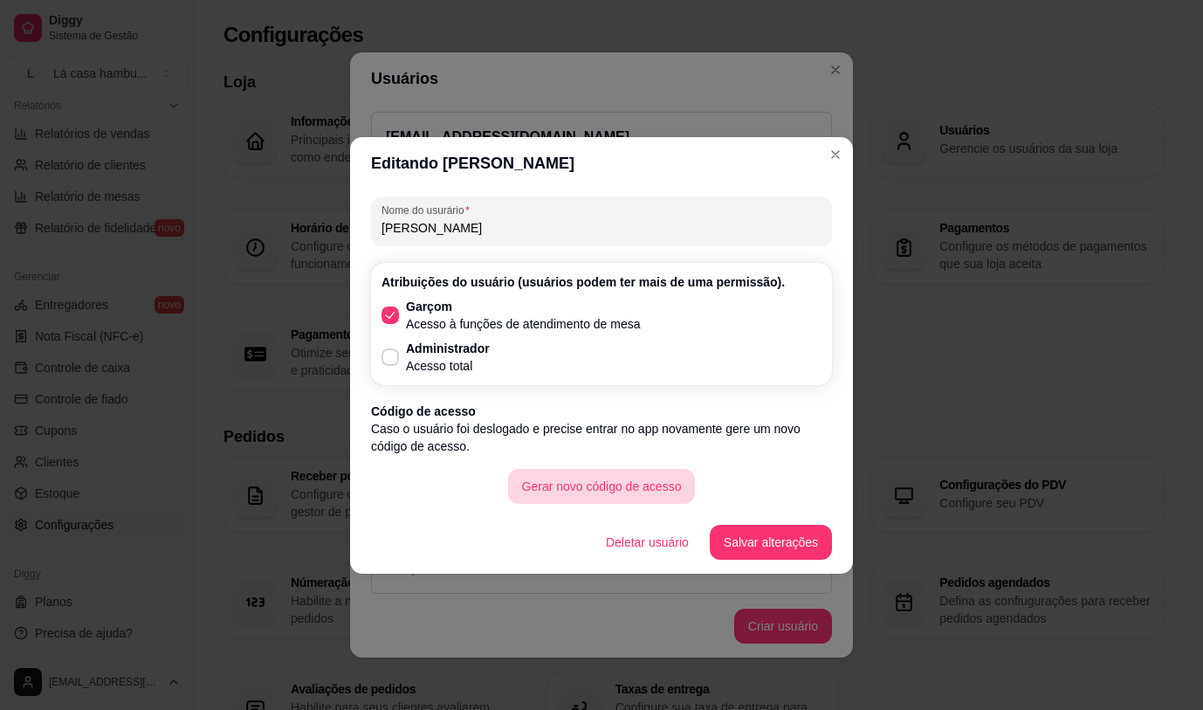
click at [664, 485] on button "Gerar novo código de acesso" at bounding box center [602, 486] width 188 height 35
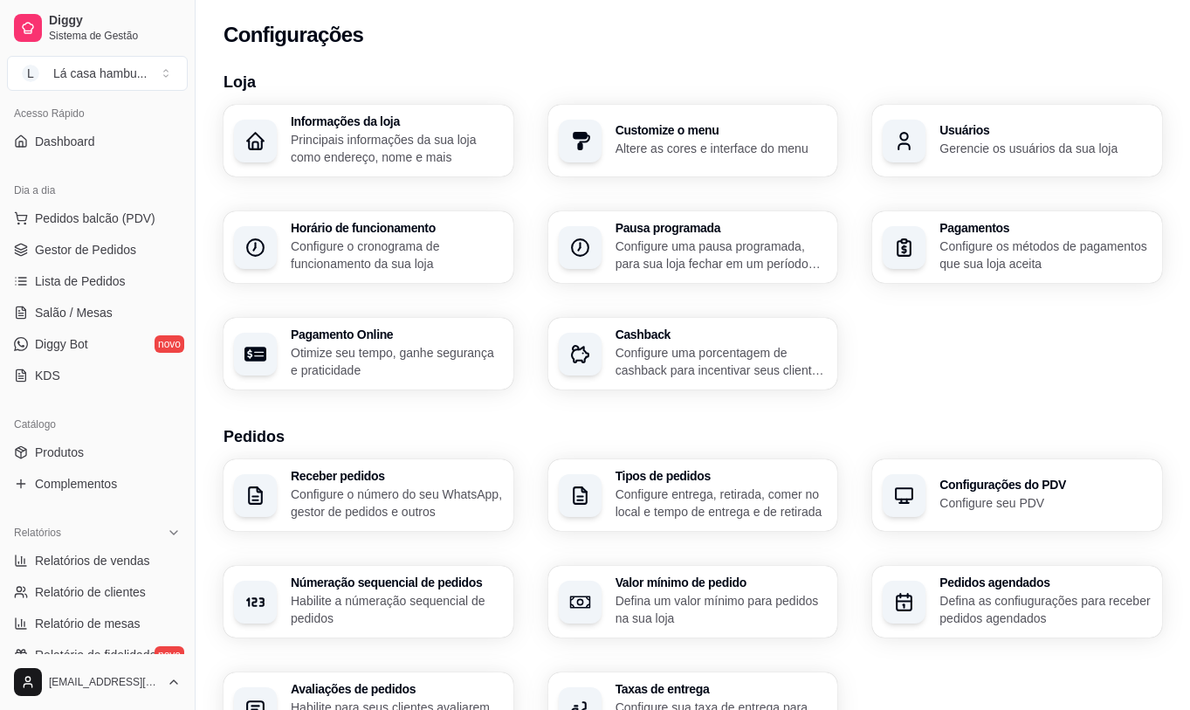
scroll to position [110, 0]
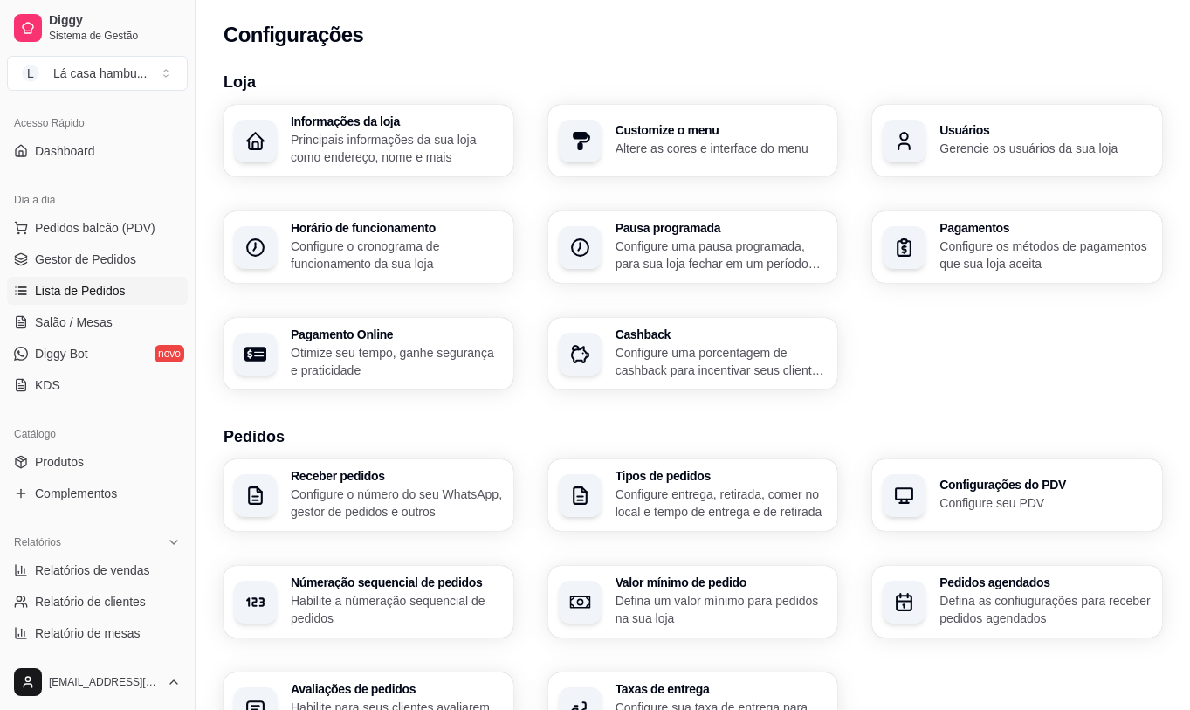
click at [85, 285] on span "Lista de Pedidos" at bounding box center [80, 290] width 91 height 17
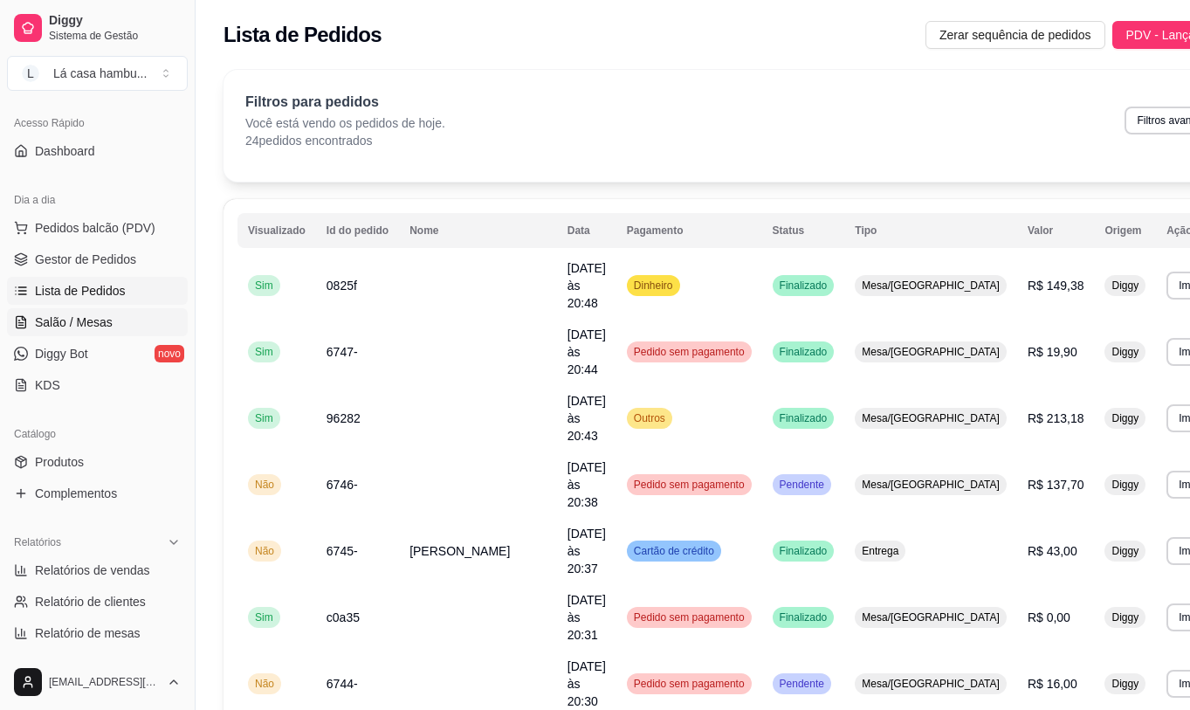
click at [86, 323] on span "Salão / Mesas" at bounding box center [74, 321] width 78 height 17
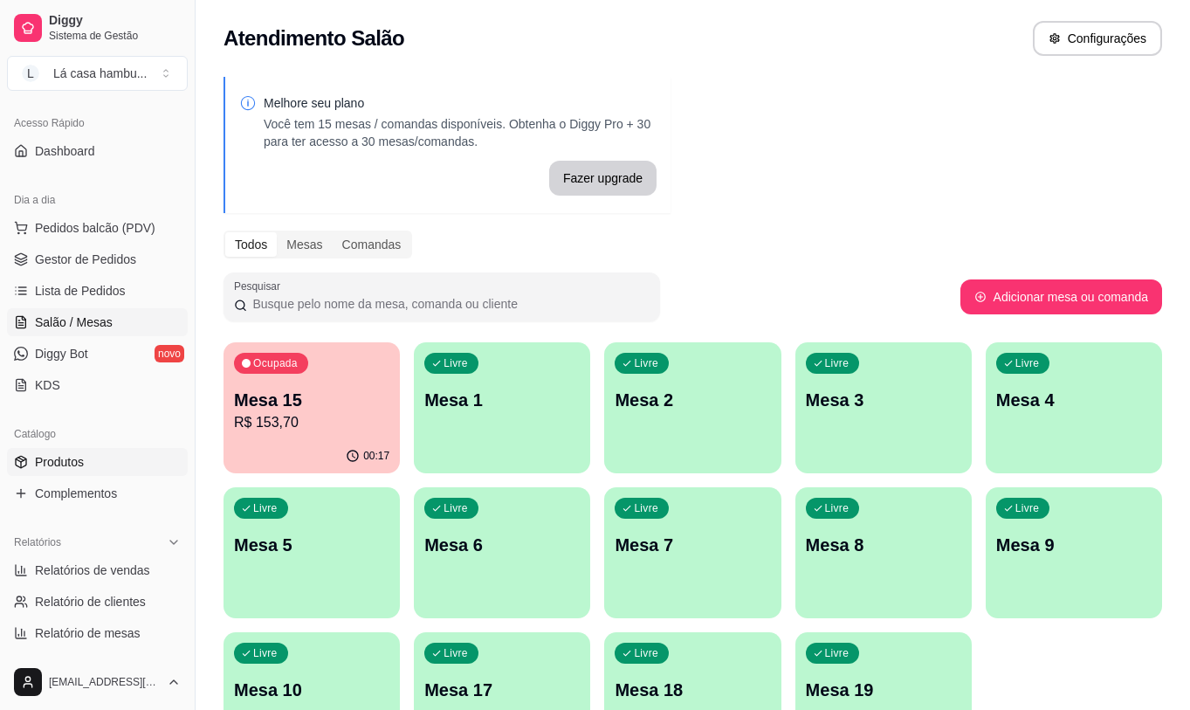
click at [85, 466] on link "Produtos" at bounding box center [97, 462] width 181 height 28
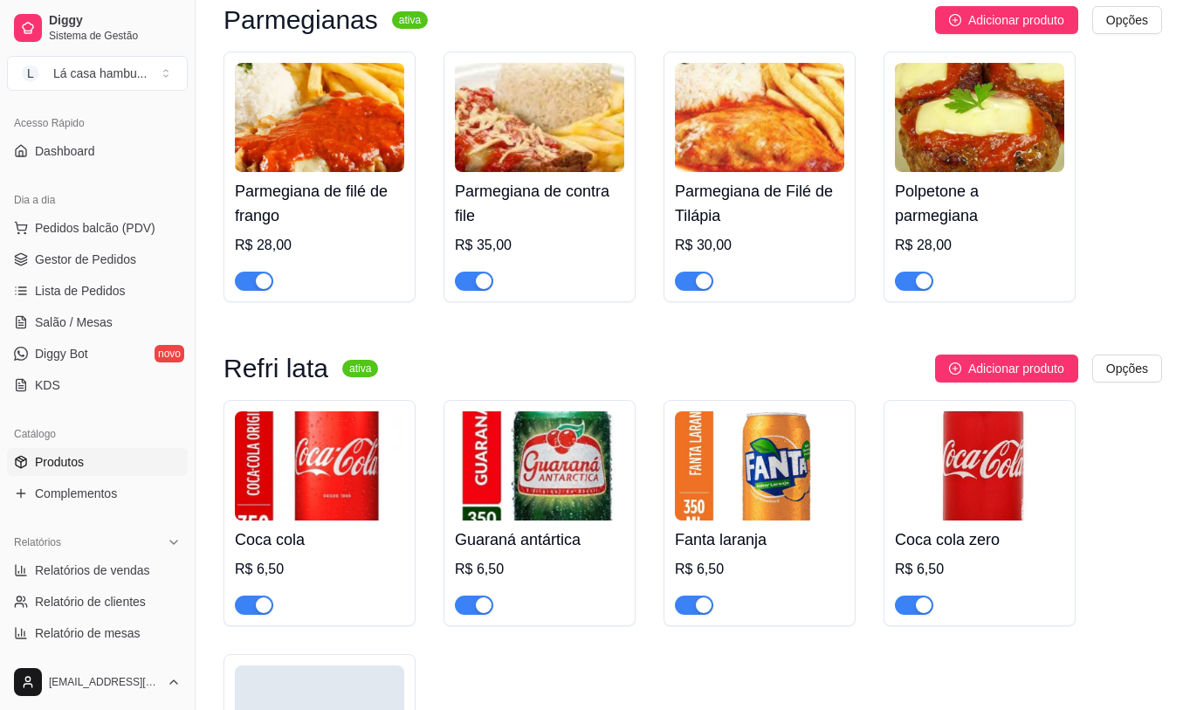
scroll to position [7945, 0]
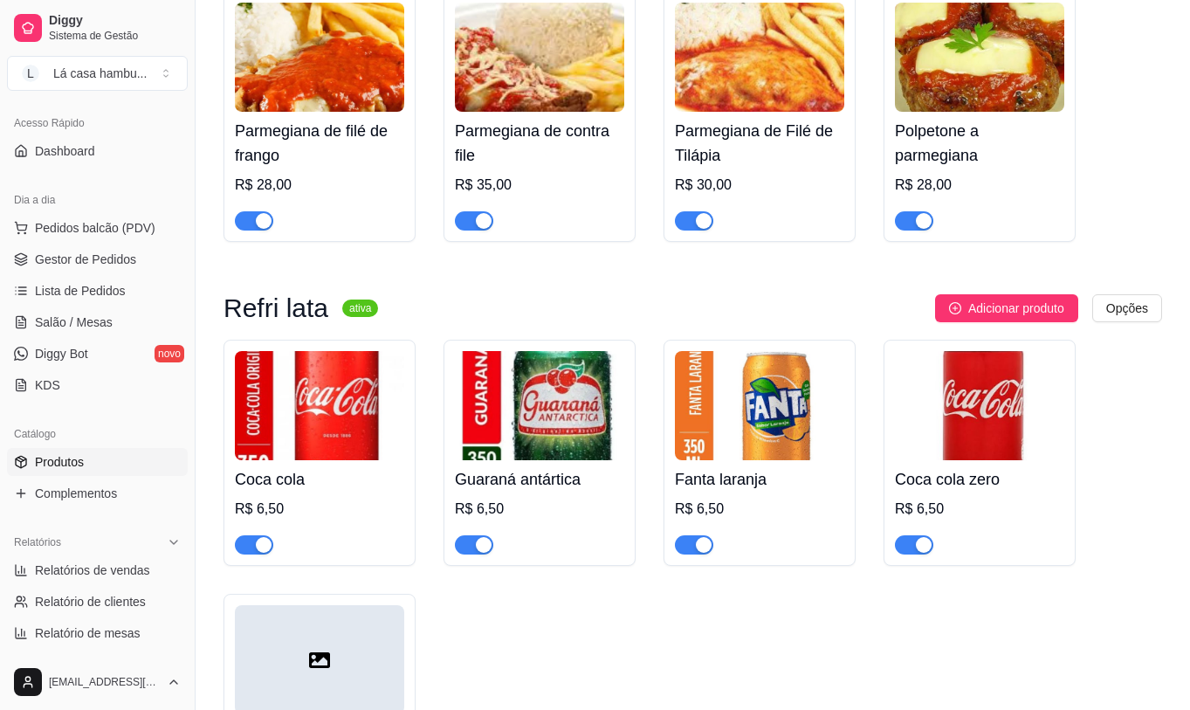
click at [262, 221] on div "button" at bounding box center [264, 221] width 16 height 16
click at [486, 219] on div "button" at bounding box center [484, 221] width 16 height 16
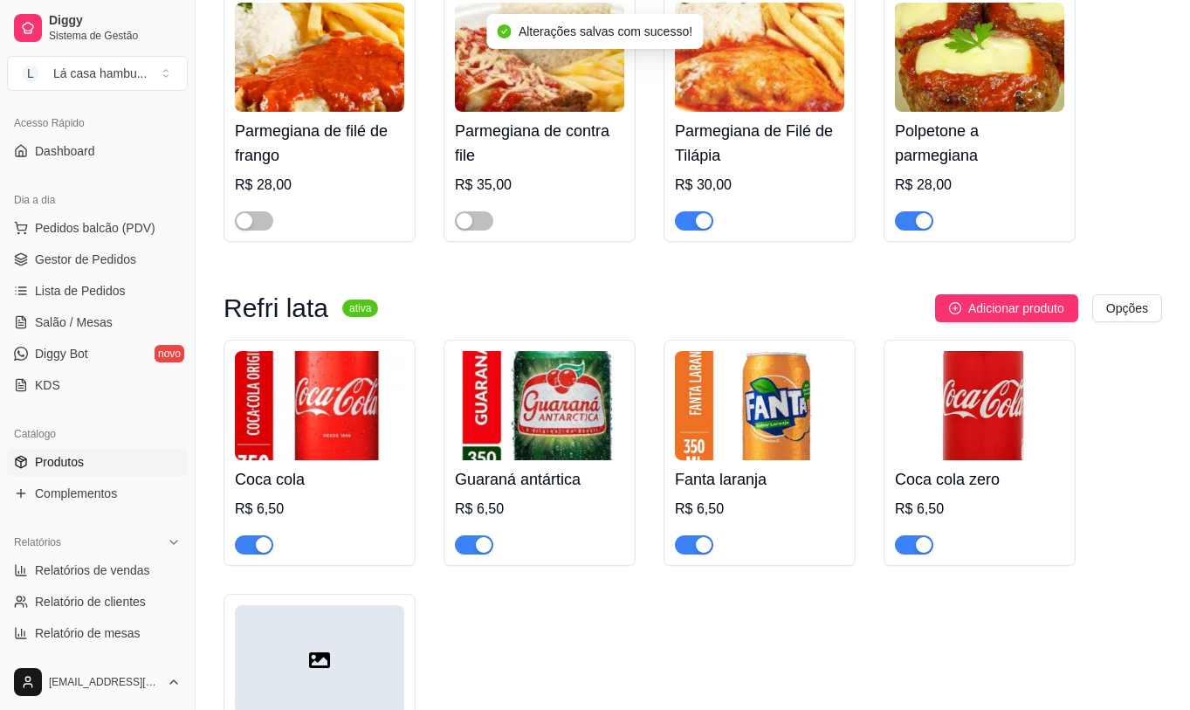
click at [705, 221] on div "button" at bounding box center [704, 221] width 16 height 16
click at [925, 223] on div "button" at bounding box center [924, 221] width 16 height 16
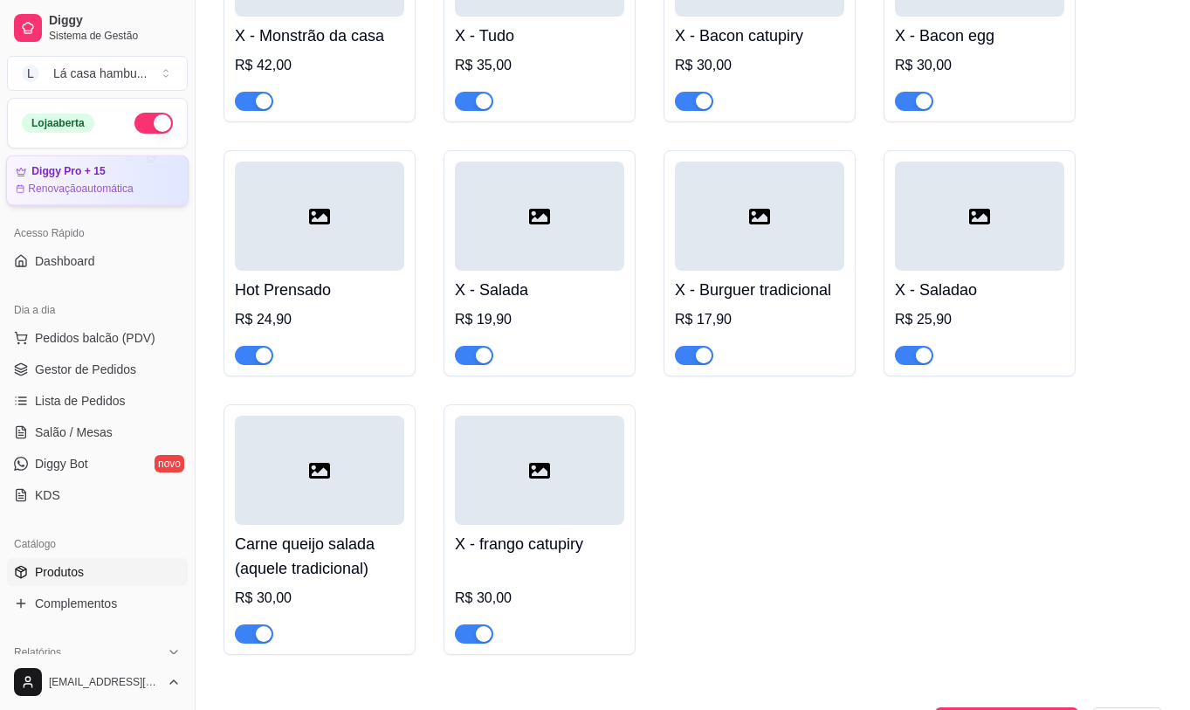
scroll to position [7159, 0]
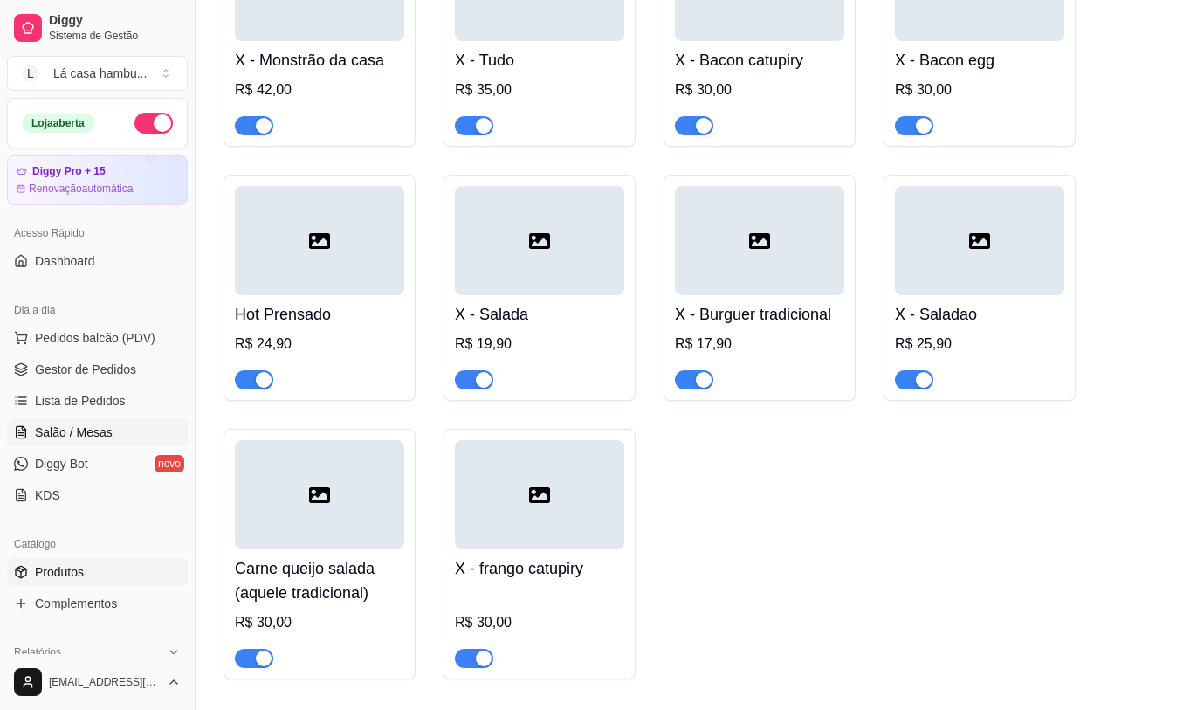
click at [112, 436] on link "Salão / Mesas" at bounding box center [97, 432] width 181 height 28
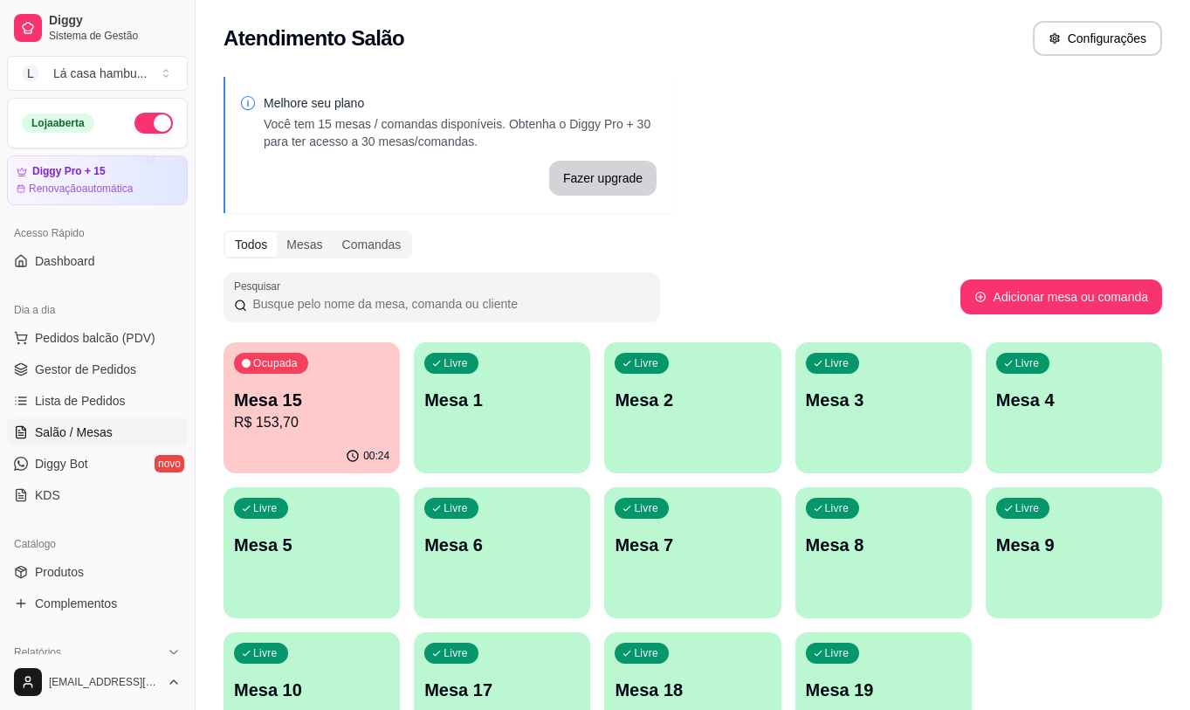
click at [366, 416] on p "R$ 153,70" at bounding box center [311, 422] width 155 height 21
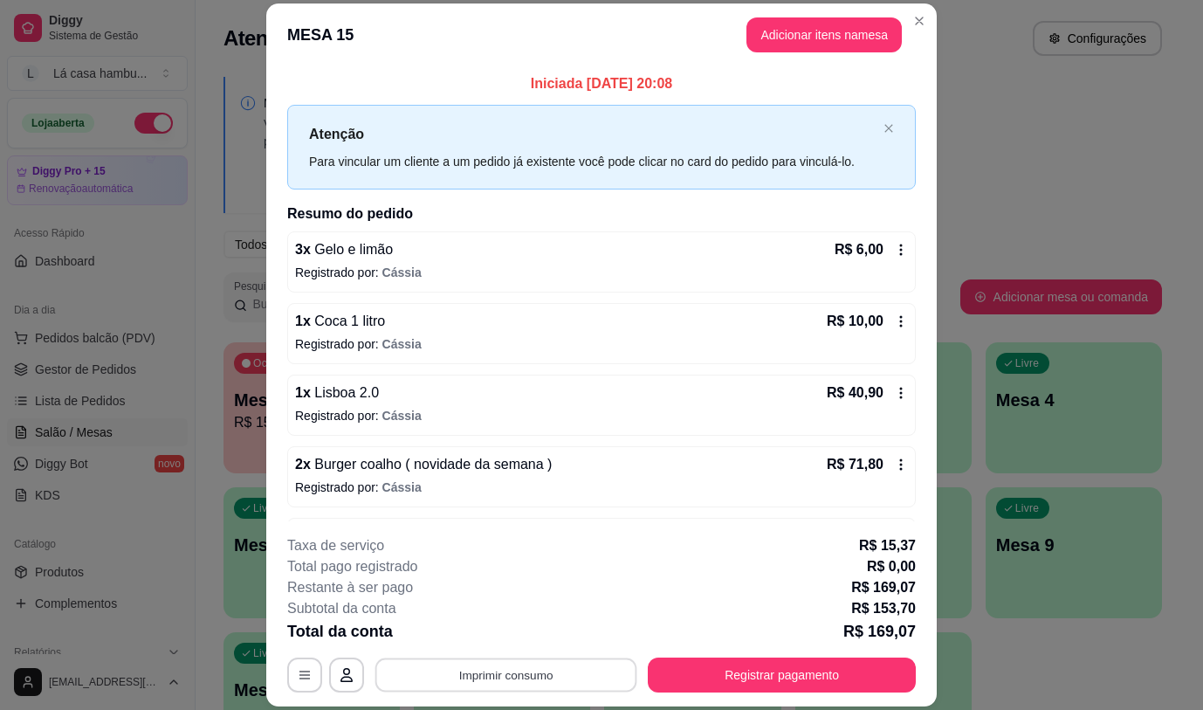
click at [522, 674] on button "Imprimir consumo" at bounding box center [506, 675] width 262 height 34
click at [532, 629] on button "IMPRESSORA" at bounding box center [505, 634] width 122 height 27
click at [532, 629] on div "Escolha a impressora IMPRESSORA" at bounding box center [505, 622] width 144 height 59
click at [553, 676] on button "Imprimir consumo" at bounding box center [506, 675] width 262 height 34
click at [522, 628] on button "IMPRESSORA" at bounding box center [505, 634] width 122 height 27
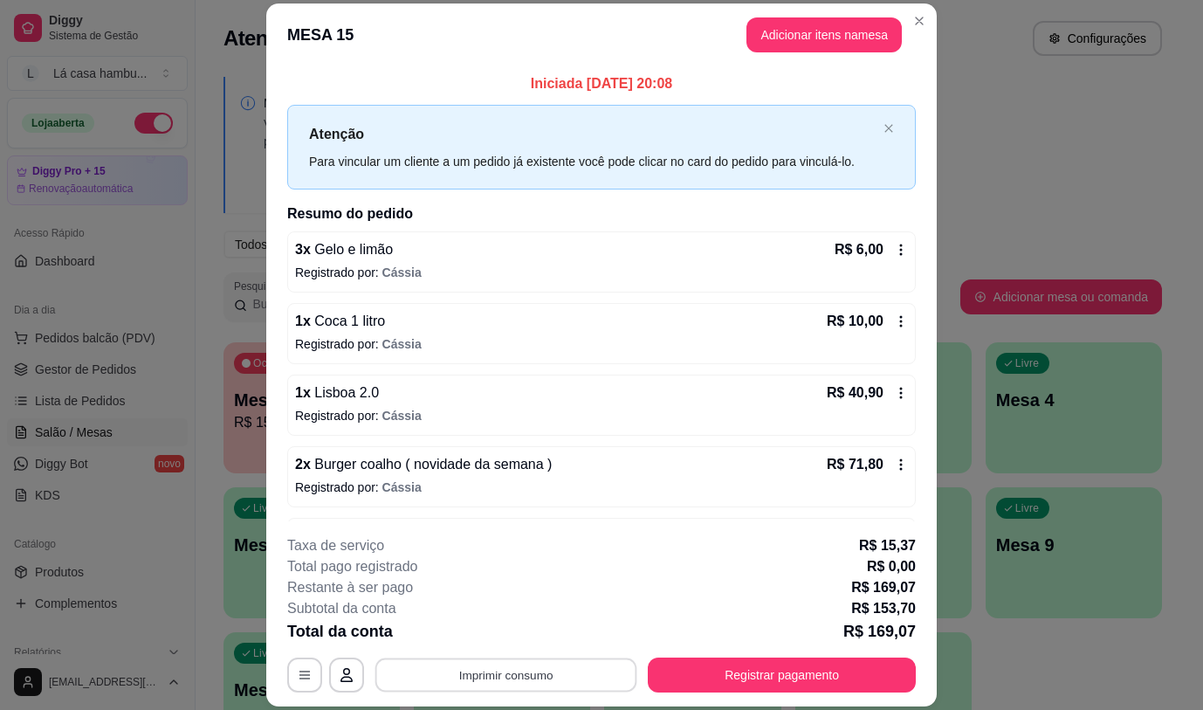
click at [483, 673] on button "Imprimir consumo" at bounding box center [506, 675] width 262 height 34
click at [473, 632] on button "IMPRESSORA" at bounding box center [505, 634] width 122 height 27
click at [500, 674] on button "Imprimir consumo" at bounding box center [506, 674] width 270 height 35
click at [512, 632] on button "IMPRESSORA" at bounding box center [505, 634] width 122 height 27
click at [507, 669] on button "Imprimir consumo" at bounding box center [506, 674] width 270 height 35
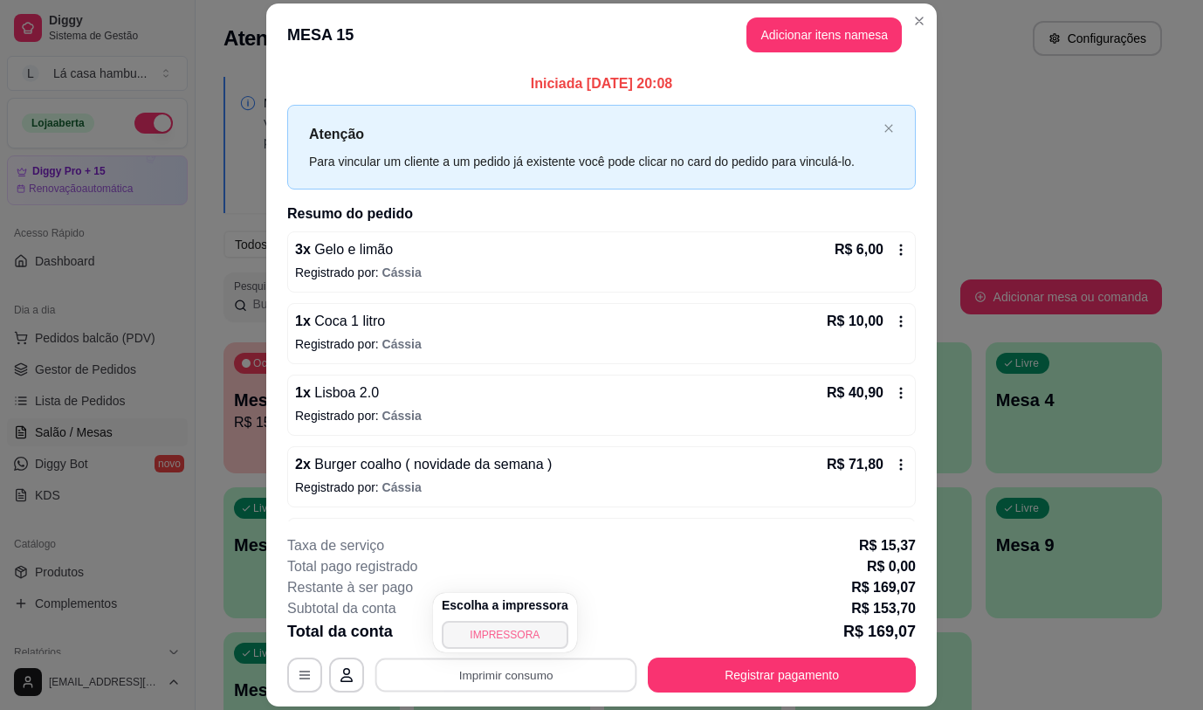
click at [504, 627] on button "IMPRESSORA" at bounding box center [505, 635] width 127 height 28
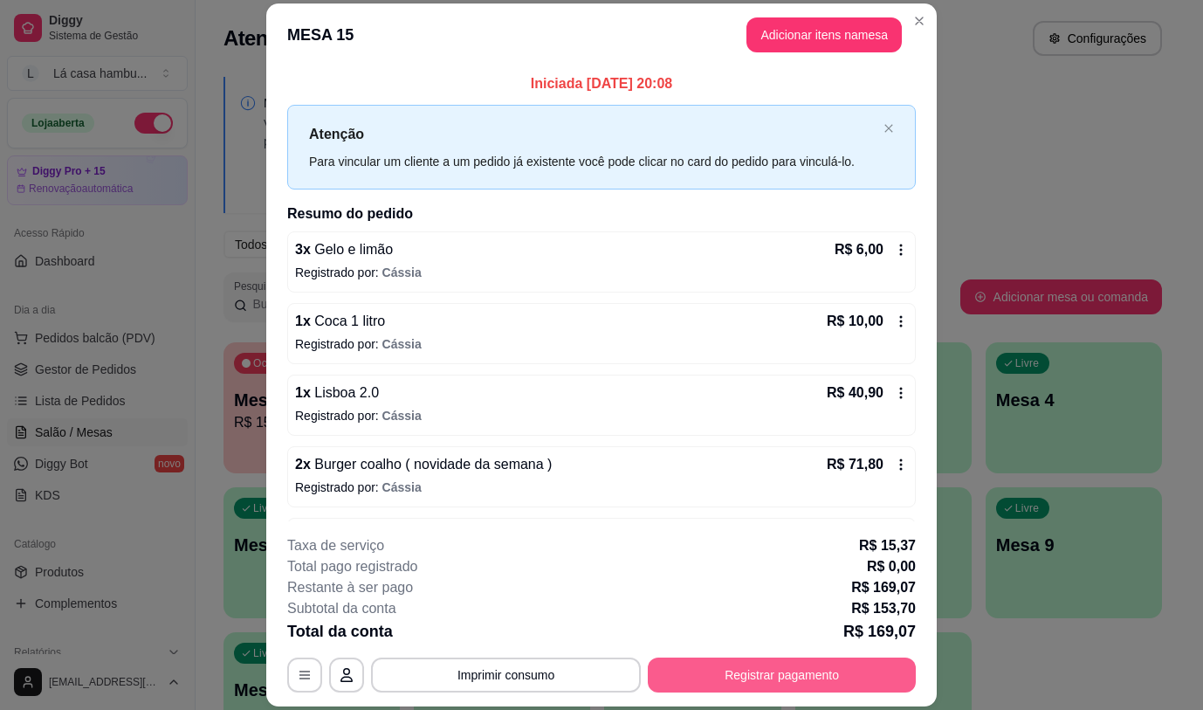
click at [825, 671] on button "Registrar pagamento" at bounding box center [782, 674] width 268 height 35
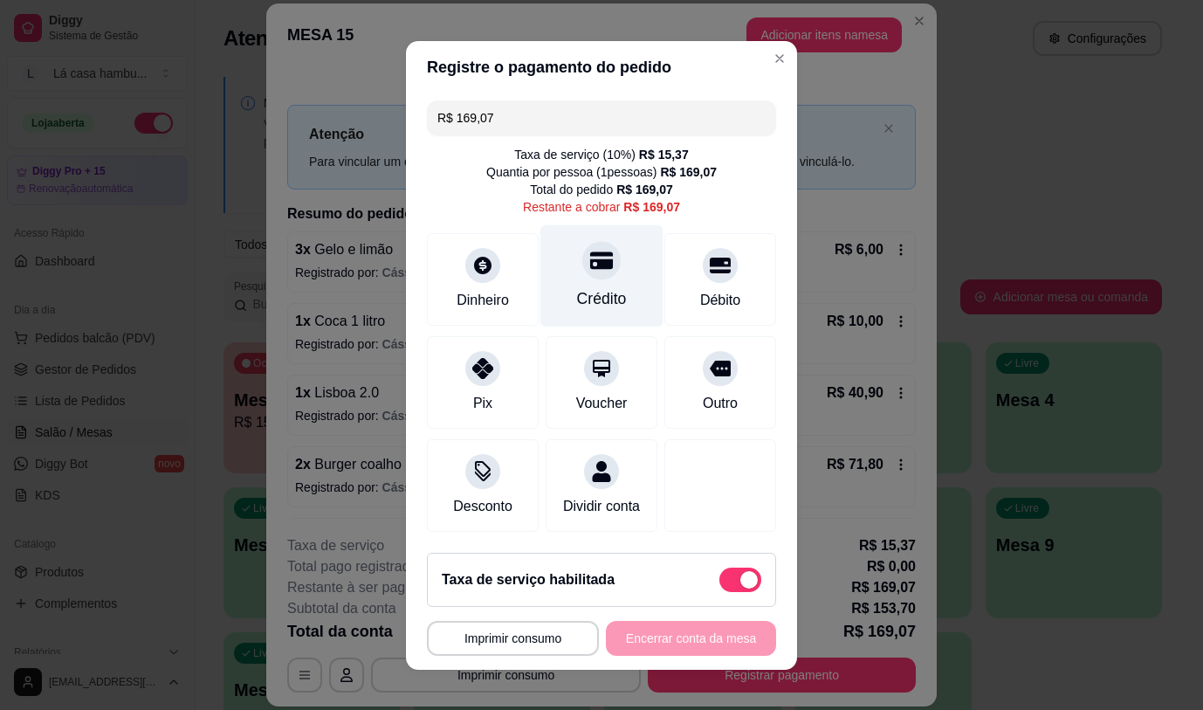
click at [582, 272] on div at bounding box center [601, 260] width 38 height 38
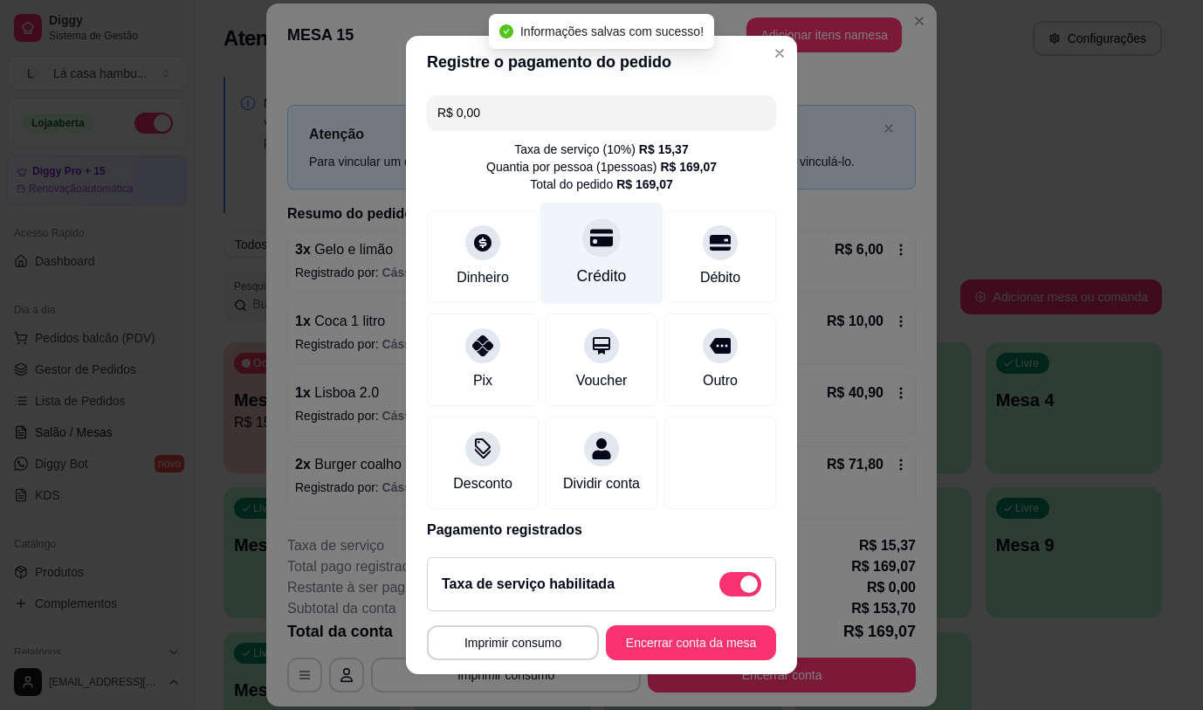
type input "R$ 0,00"
